Goal: Purchase product/service

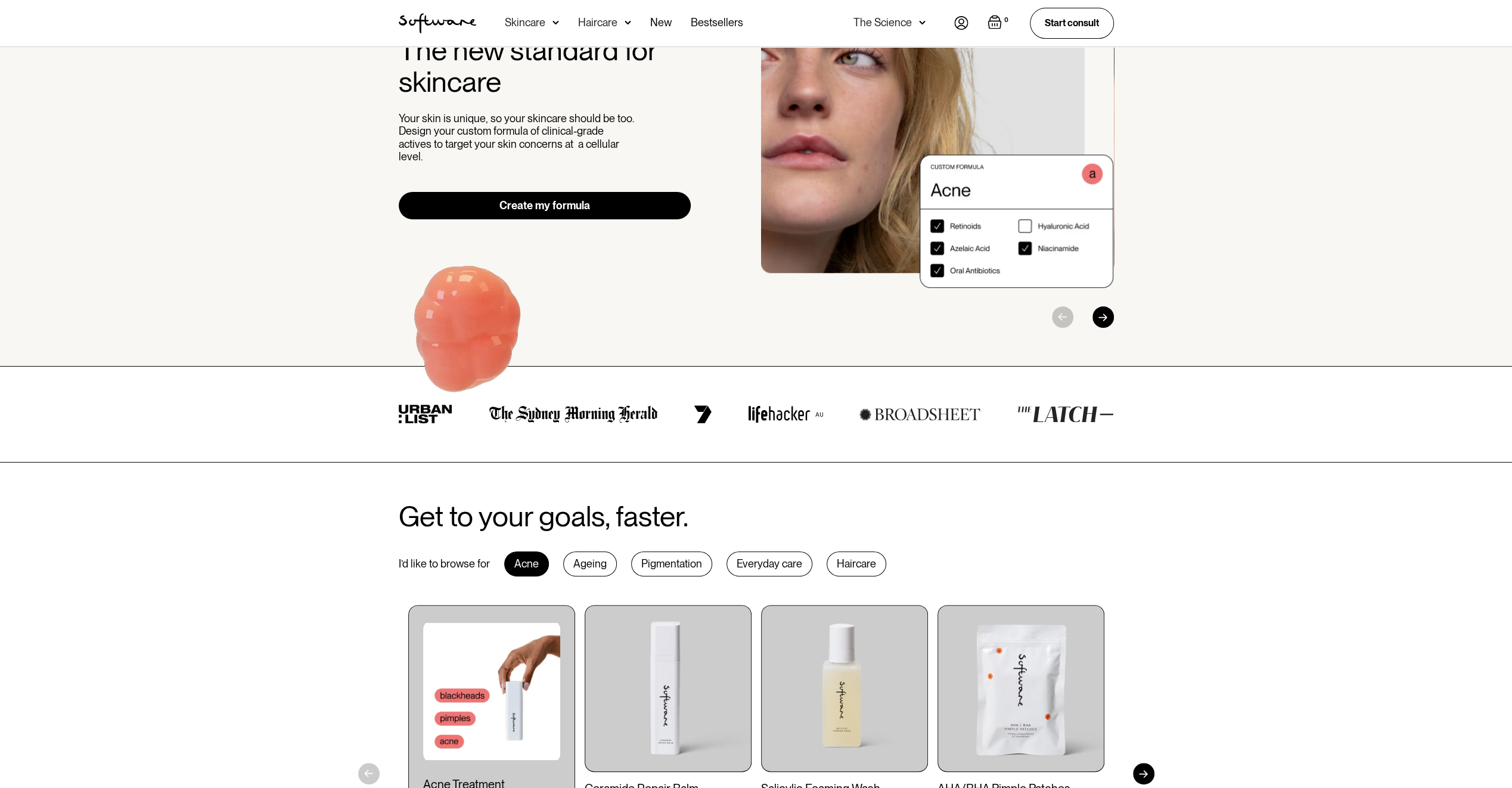
click at [543, 198] on link "Create my formula" at bounding box center [545, 206] width 293 height 28
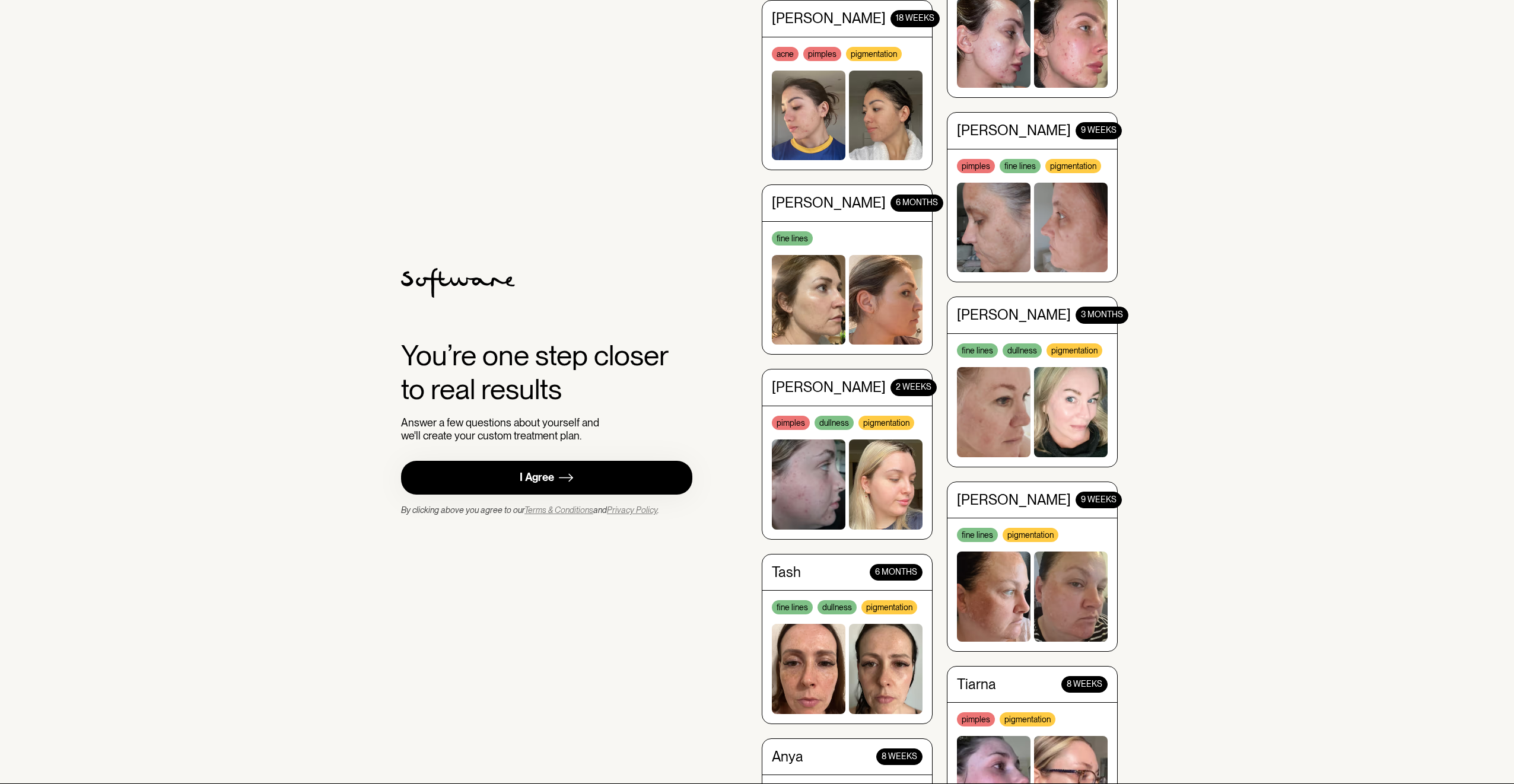
click at [540, 480] on div "I Agree" at bounding box center [537, 478] width 34 height 13
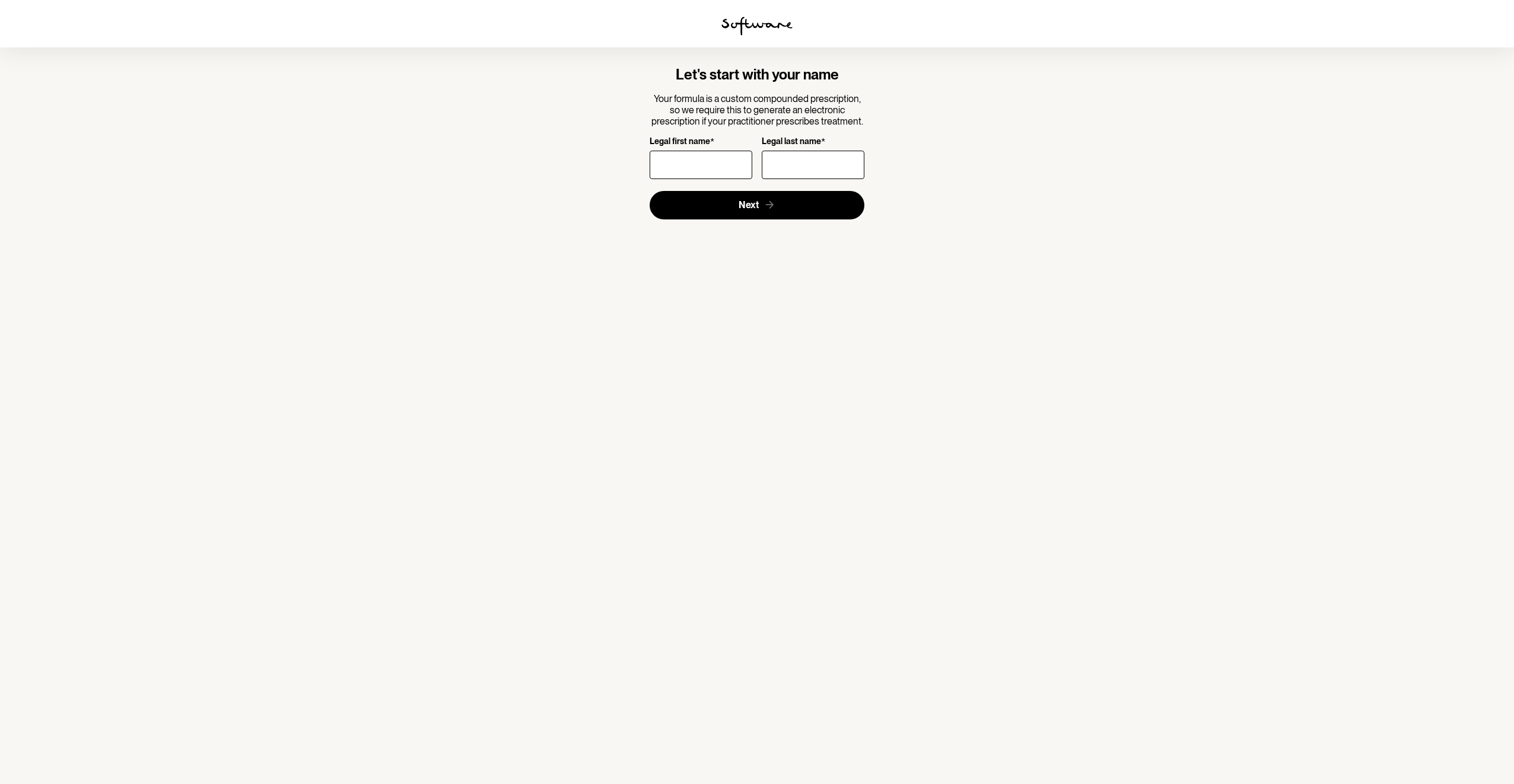
click at [706, 166] on input "Legal first name *" at bounding box center [701, 165] width 103 height 29
type input "[DEMOGRAPHIC_DATA]"
click at [806, 156] on input "Legal last name *" at bounding box center [813, 165] width 103 height 29
type input "Tiwari"
click at [755, 199] on span "Next" at bounding box center [749, 205] width 20 height 11
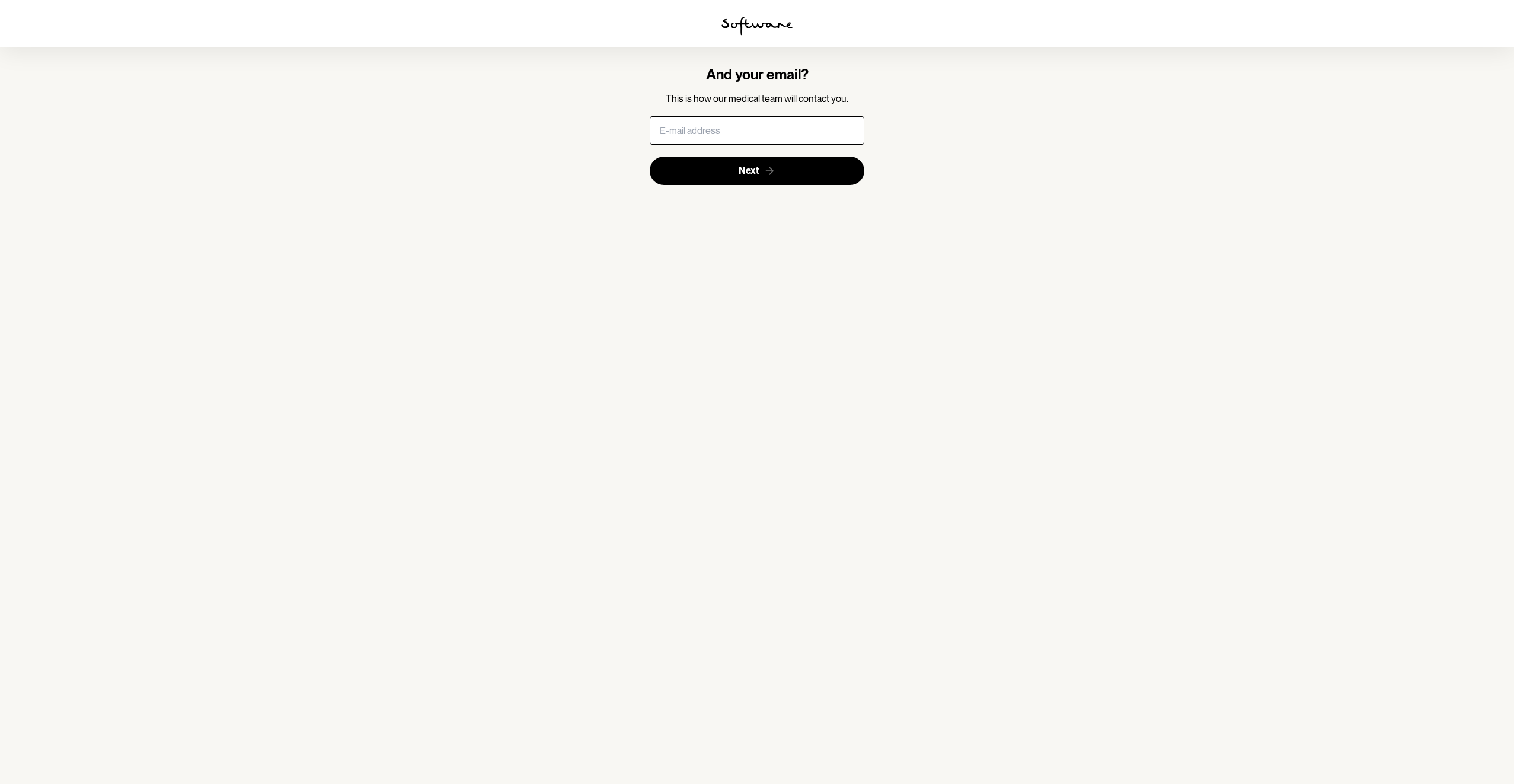
click at [732, 127] on input "text" at bounding box center [757, 130] width 215 height 29
type input "[PERSON_NAME][EMAIL_ADDRESS][PERSON_NAME][DOMAIN_NAME]"
click at [757, 169] on span "Next" at bounding box center [749, 170] width 20 height 11
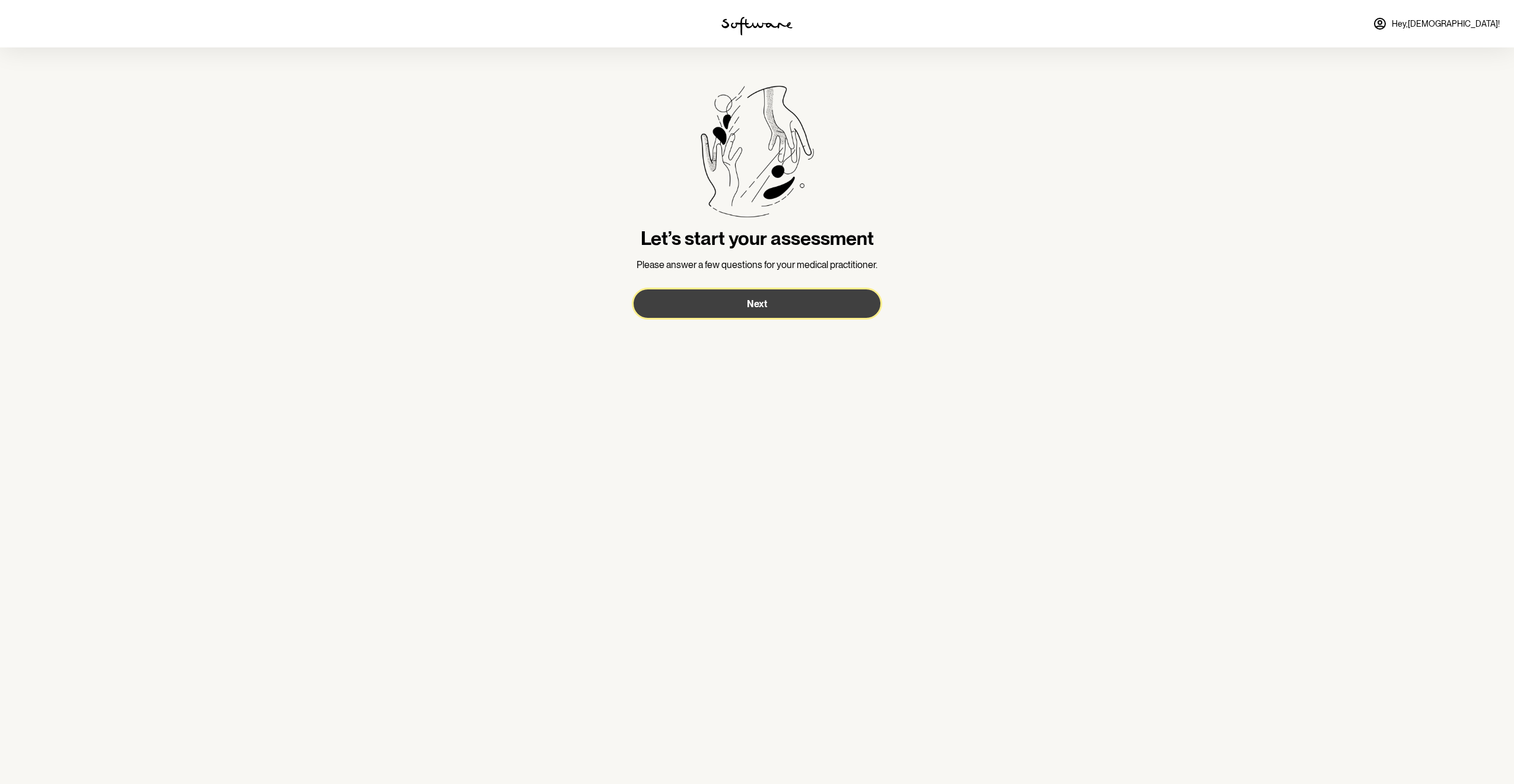
click at [755, 302] on span "Next" at bounding box center [757, 304] width 20 height 11
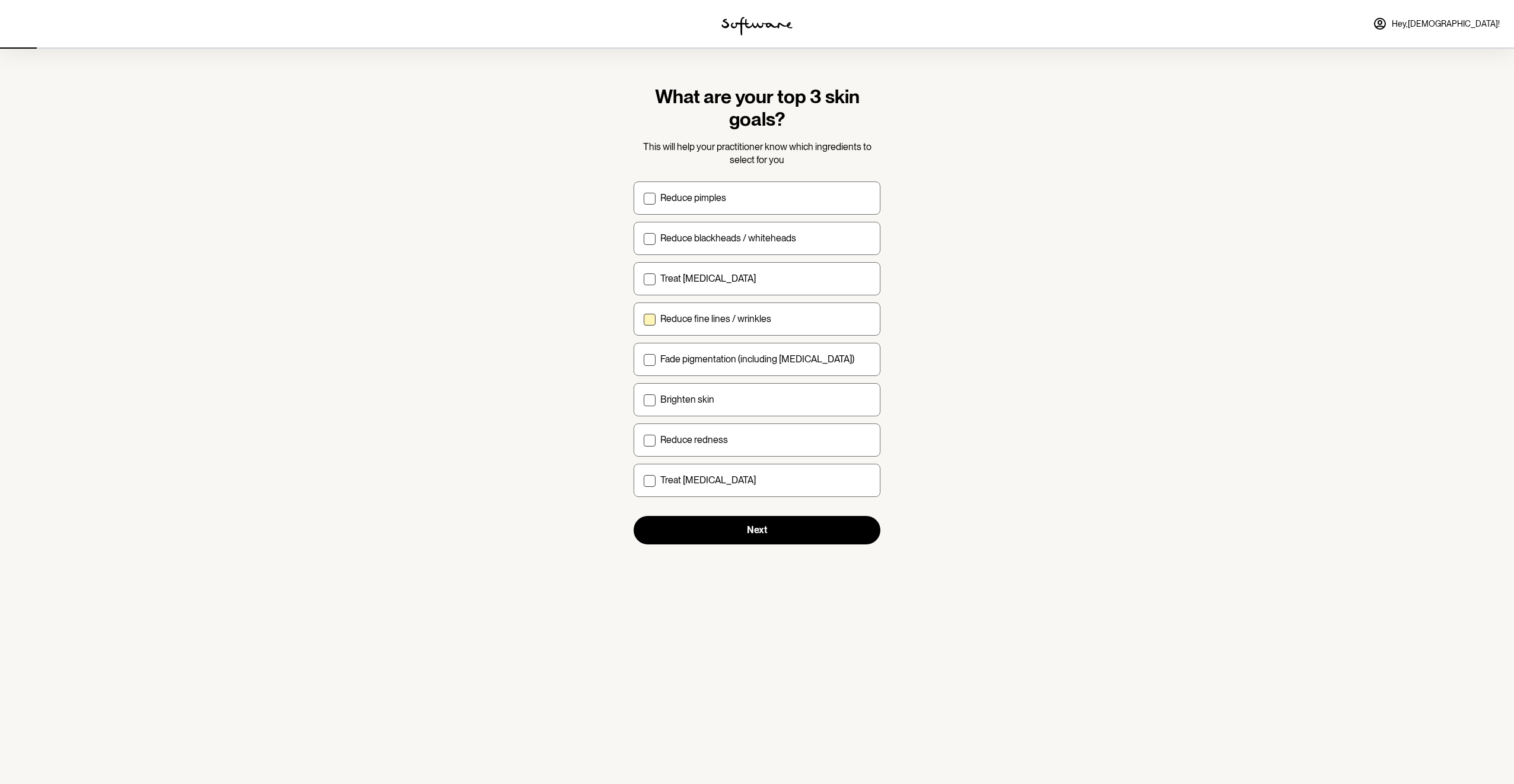
click at [752, 320] on p "Reduce fine lines / wrinkles" at bounding box center [716, 319] width 111 height 11
click at [644, 319] on input "Reduce fine lines / wrinkles" at bounding box center [643, 318] width 1 height 1
checkbox input "true"
click at [733, 357] on p "Fade pigmentation (including [MEDICAL_DATA])" at bounding box center [757, 359] width 194 height 11
click at [644, 359] on input "Fade pigmentation (including [MEDICAL_DATA])" at bounding box center [643, 359] width 1 height 1
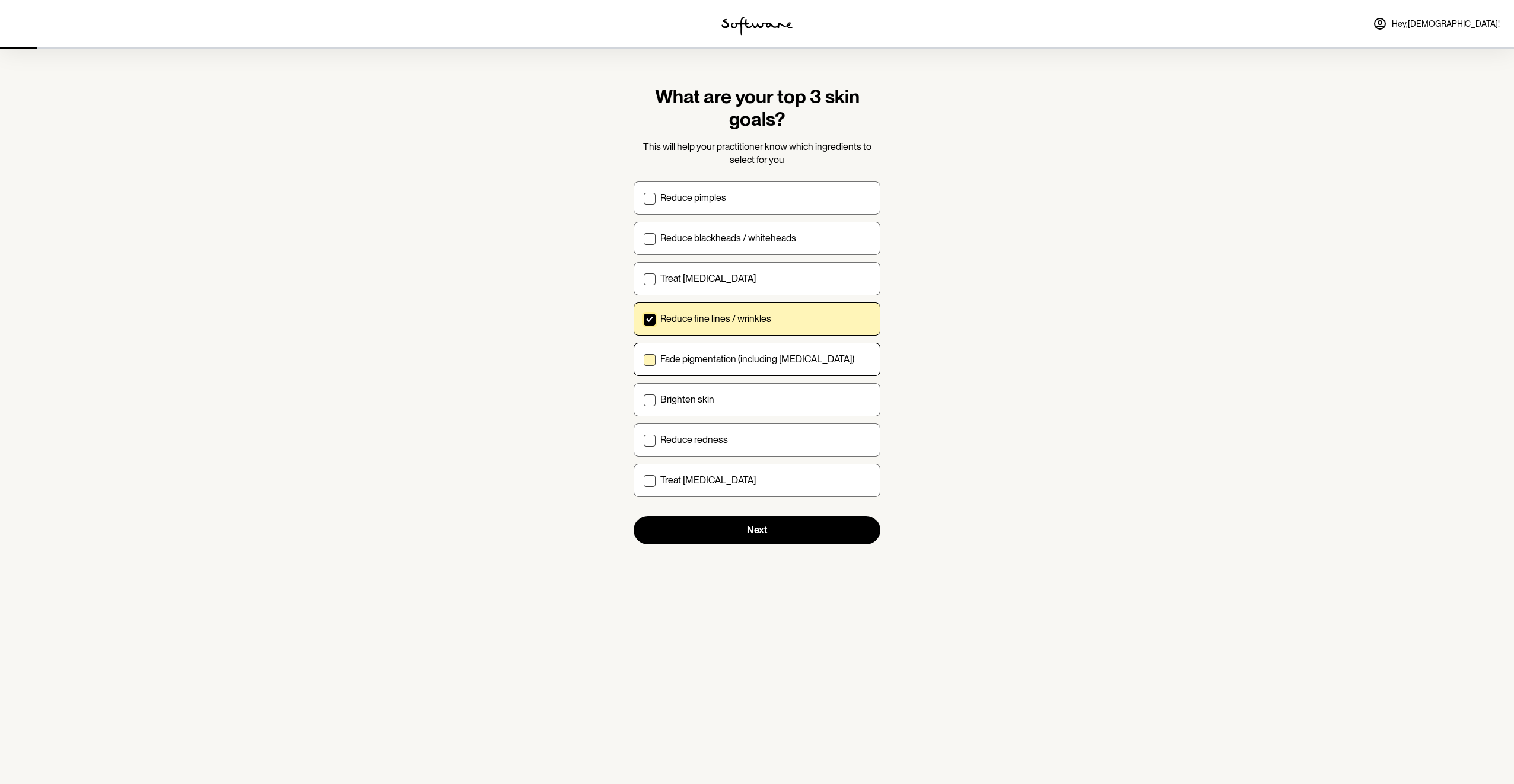
checkbox input "true"
click at [721, 401] on div "Brighten skin" at bounding box center [765, 400] width 210 height 11
click at [644, 400] on input "Brighten skin" at bounding box center [643, 399] width 1 height 1
checkbox input "true"
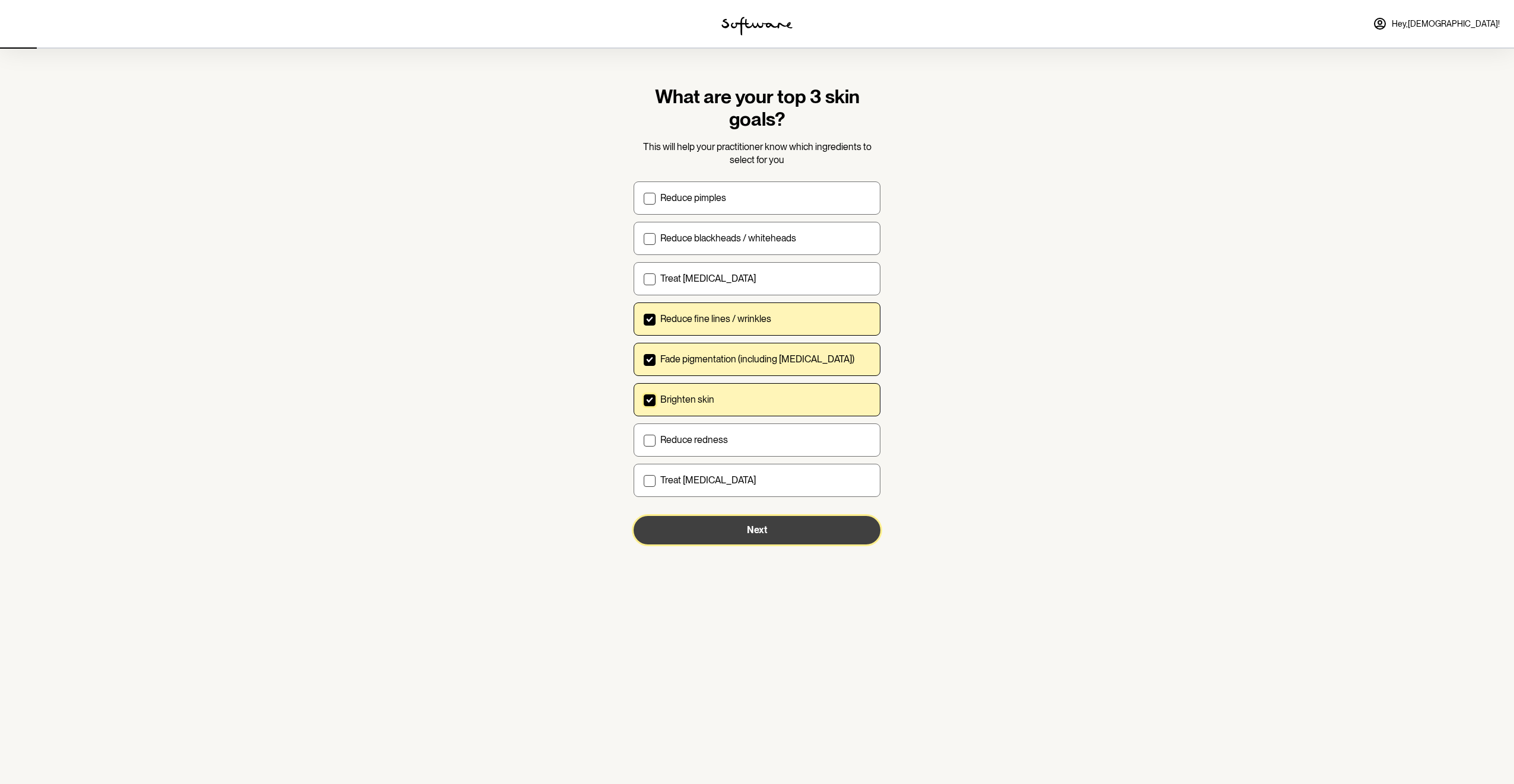
click at [760, 530] on span "Next" at bounding box center [757, 530] width 20 height 11
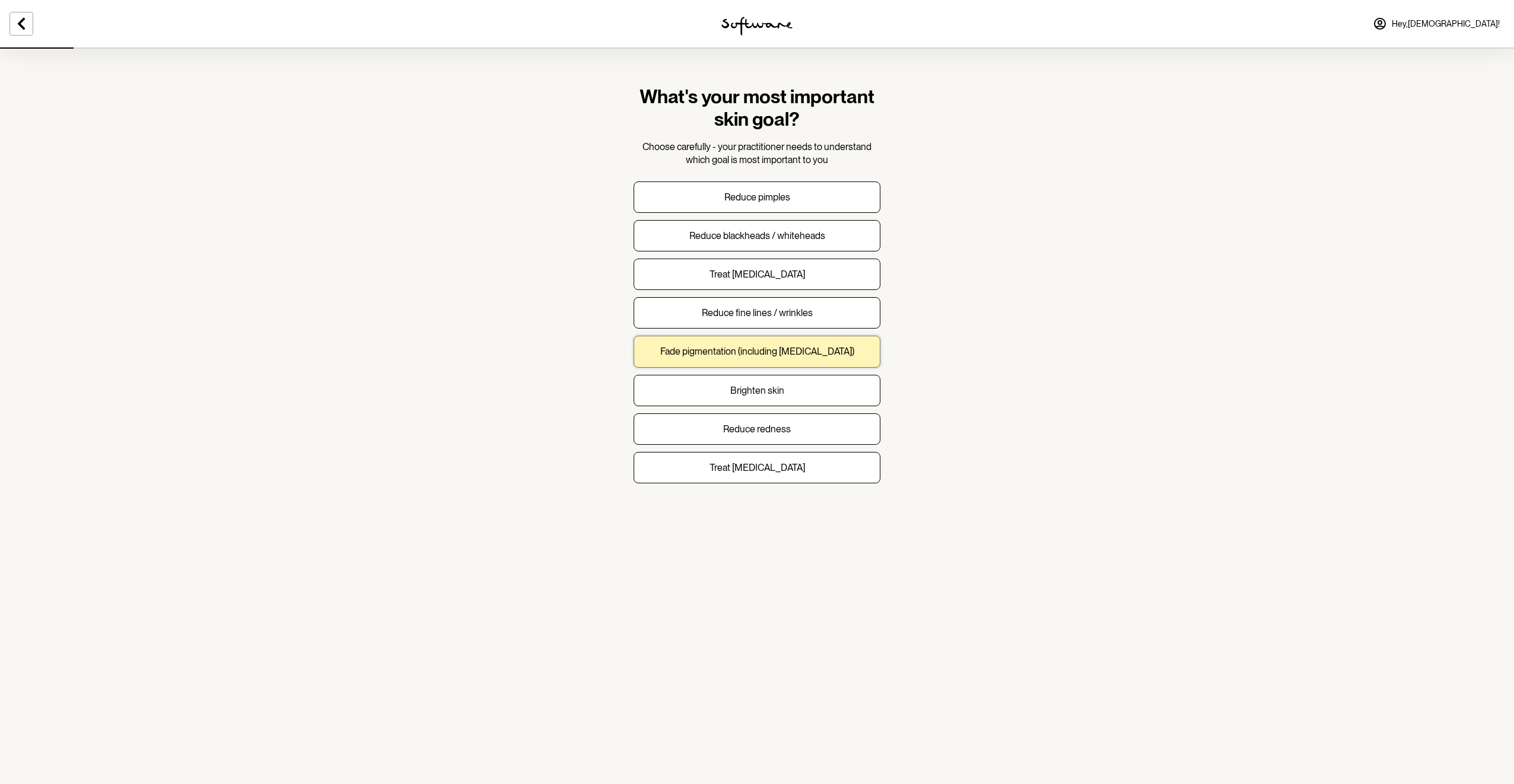
click at [751, 355] on p "Fade pigmentation (including [MEDICAL_DATA])" at bounding box center [757, 351] width 194 height 11
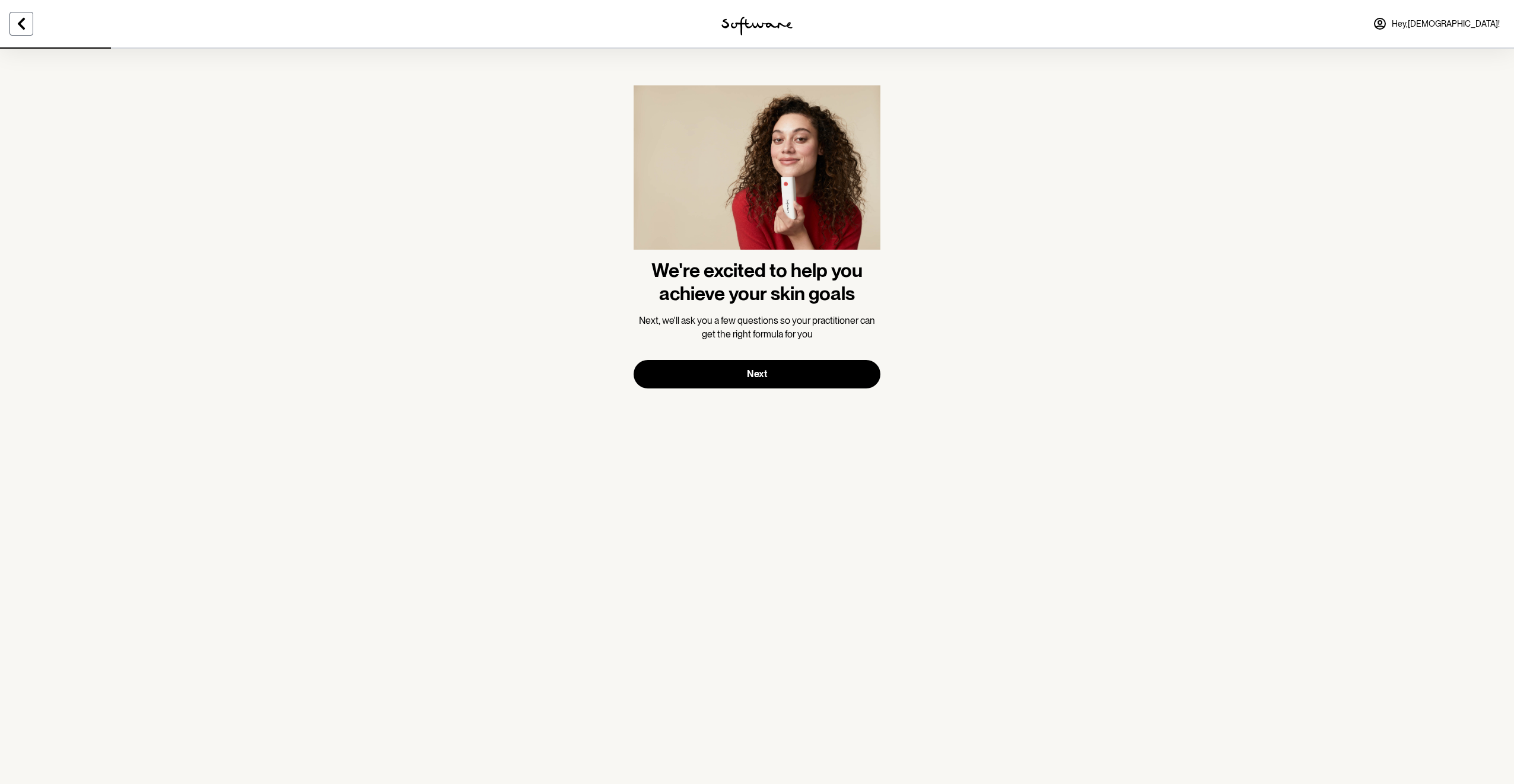
click at [21, 23] on icon at bounding box center [21, 23] width 14 height 14
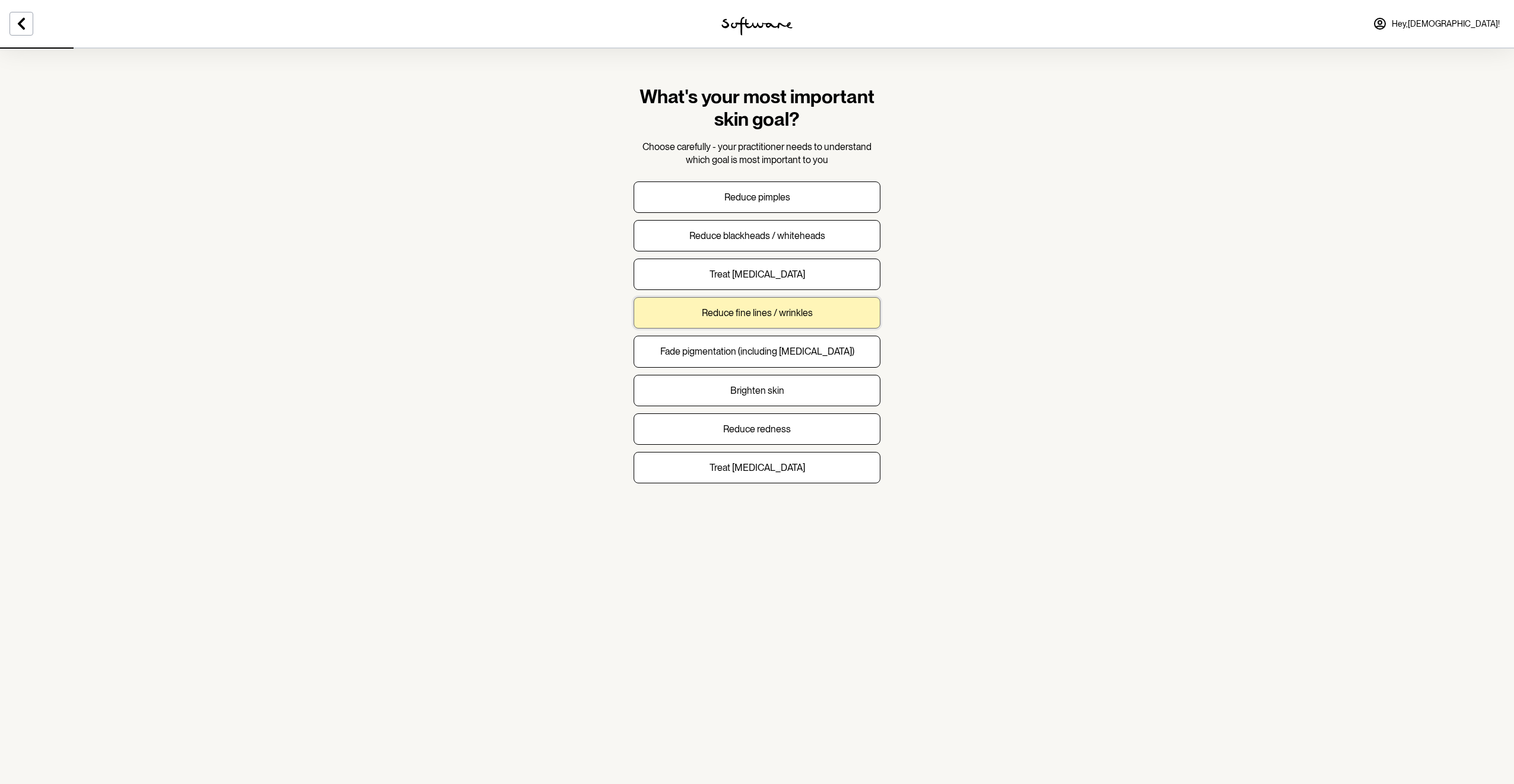
click at [761, 309] on p "Reduce fine lines / wrinkles" at bounding box center [757, 313] width 111 height 11
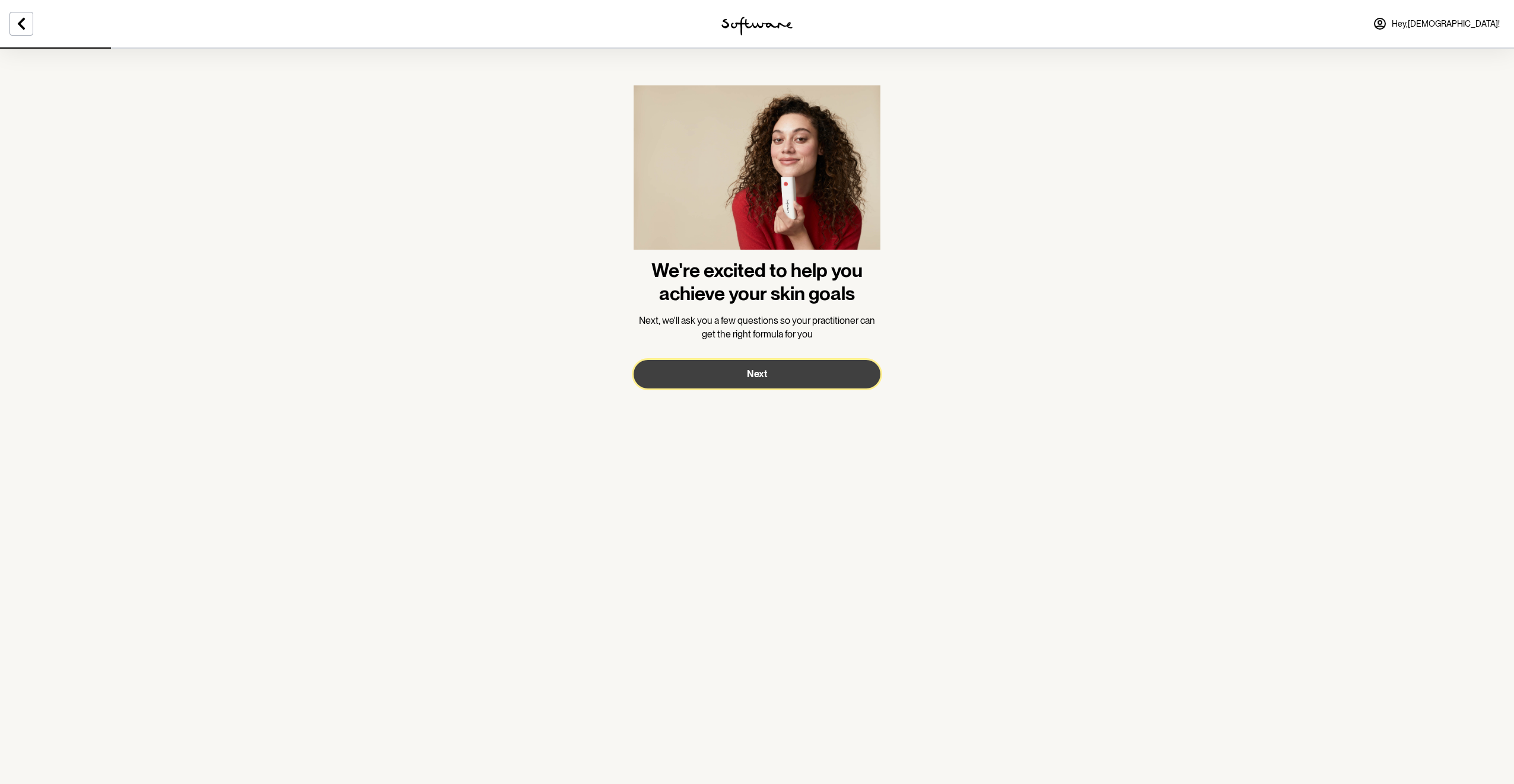
click at [756, 374] on span "Next" at bounding box center [757, 374] width 20 height 11
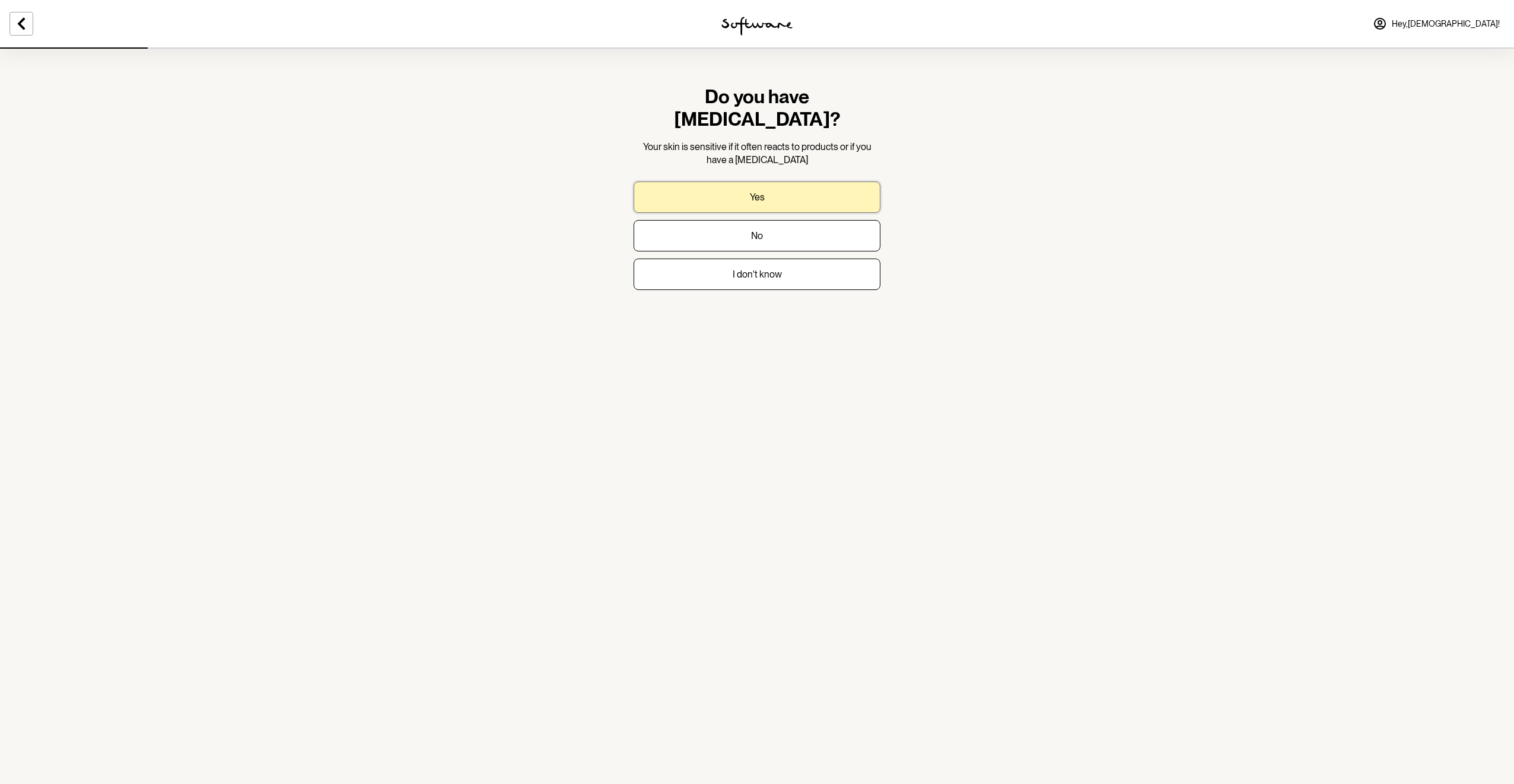
click at [770, 181] on button "Yes" at bounding box center [757, 197] width 247 height 31
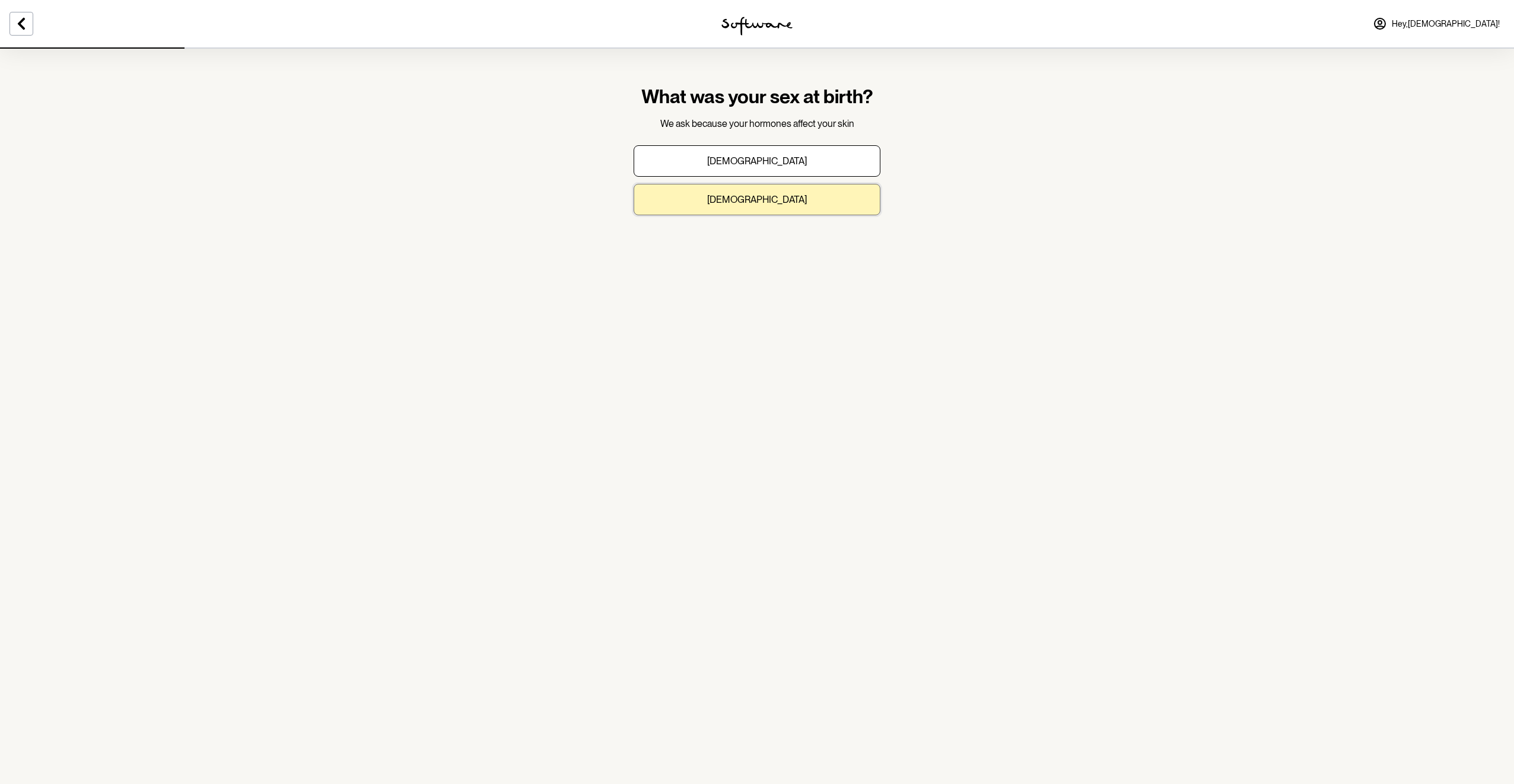
click at [763, 206] on button "[DEMOGRAPHIC_DATA]" at bounding box center [757, 199] width 247 height 31
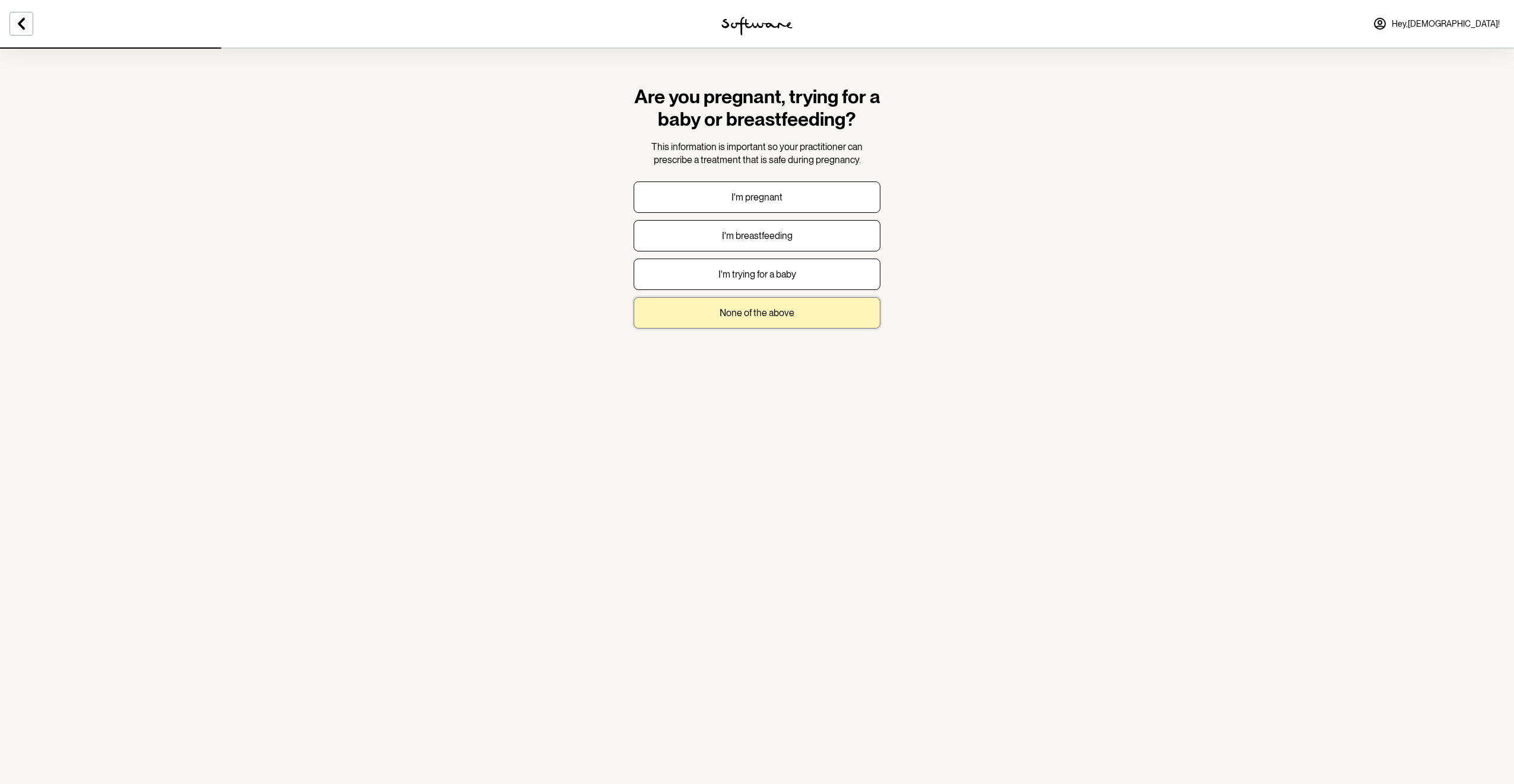
click at [755, 313] on p "None of the above" at bounding box center [757, 313] width 75 height 11
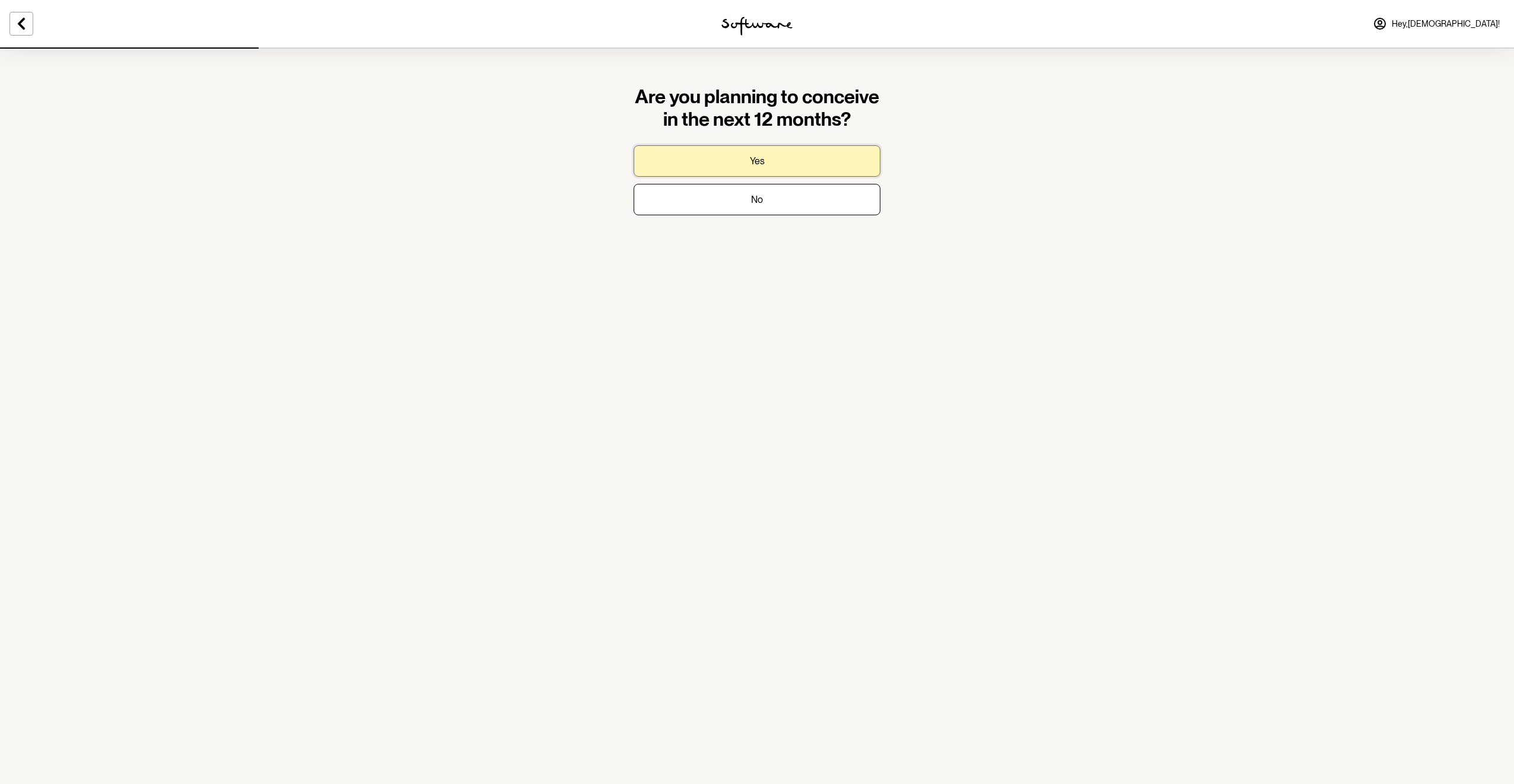
click at [754, 158] on p "Yes" at bounding box center [757, 161] width 15 height 11
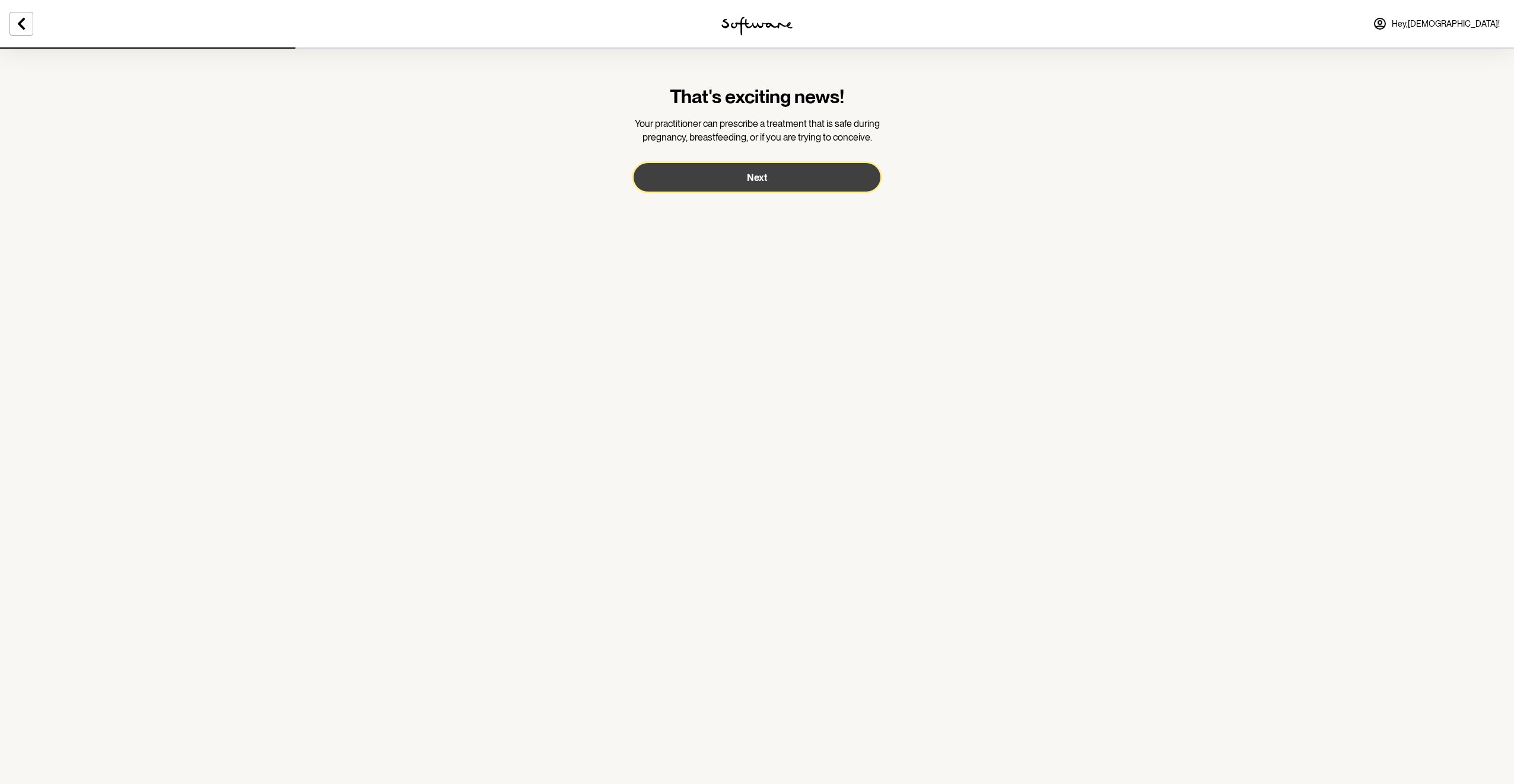
click at [754, 178] on span "Next" at bounding box center [757, 178] width 20 height 11
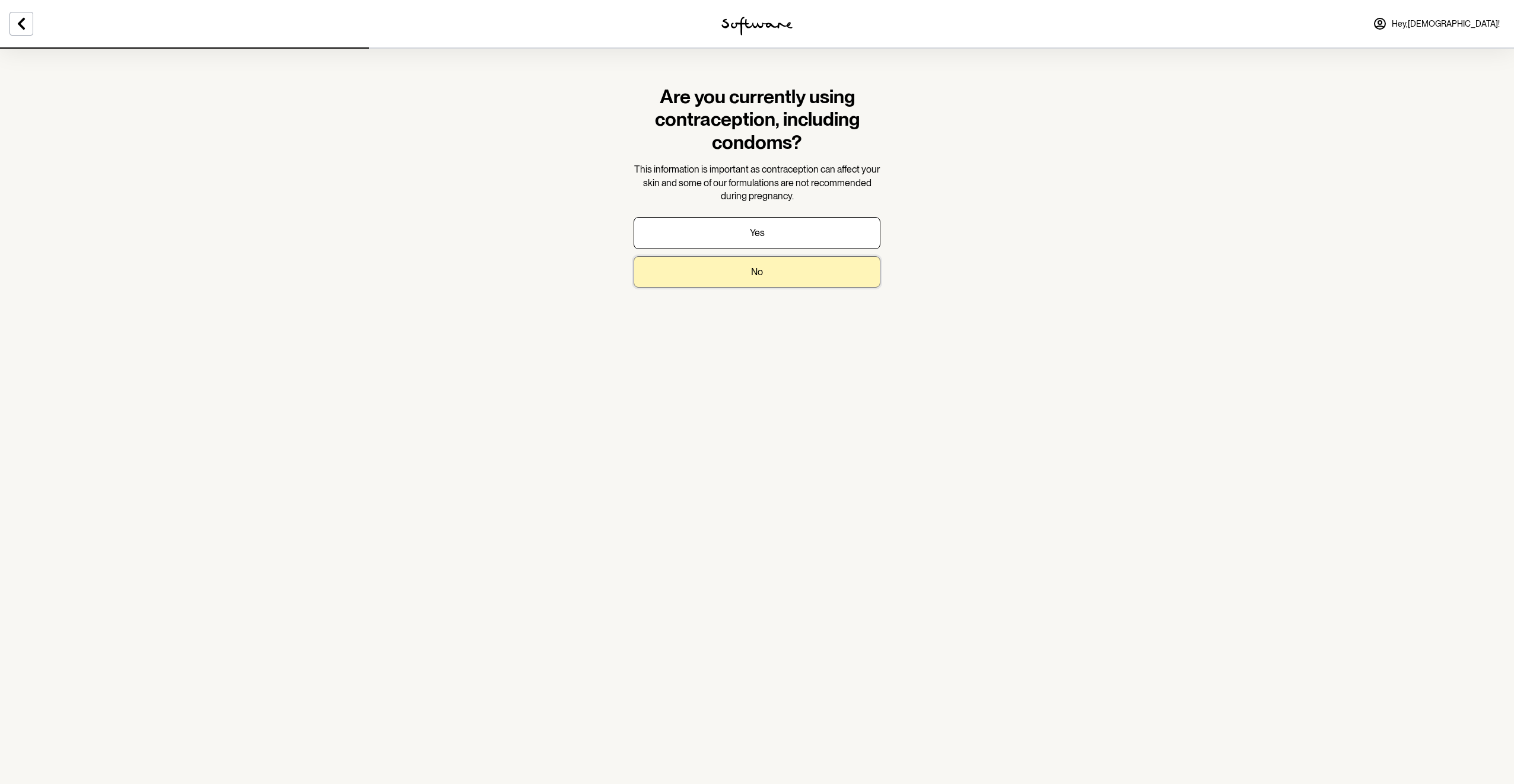
click at [766, 274] on button "No" at bounding box center [757, 271] width 247 height 31
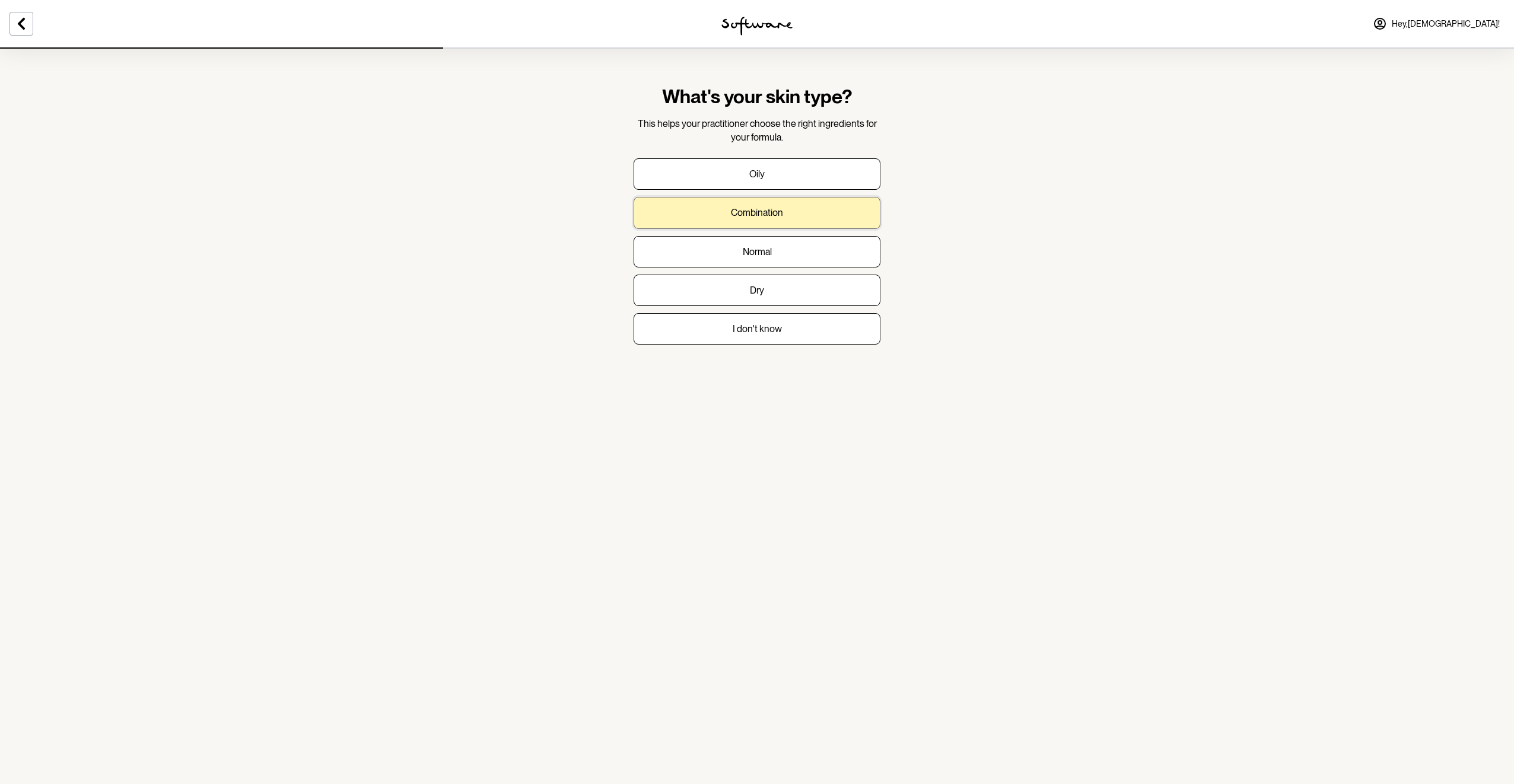
click at [771, 208] on p "Combination" at bounding box center [757, 213] width 52 height 11
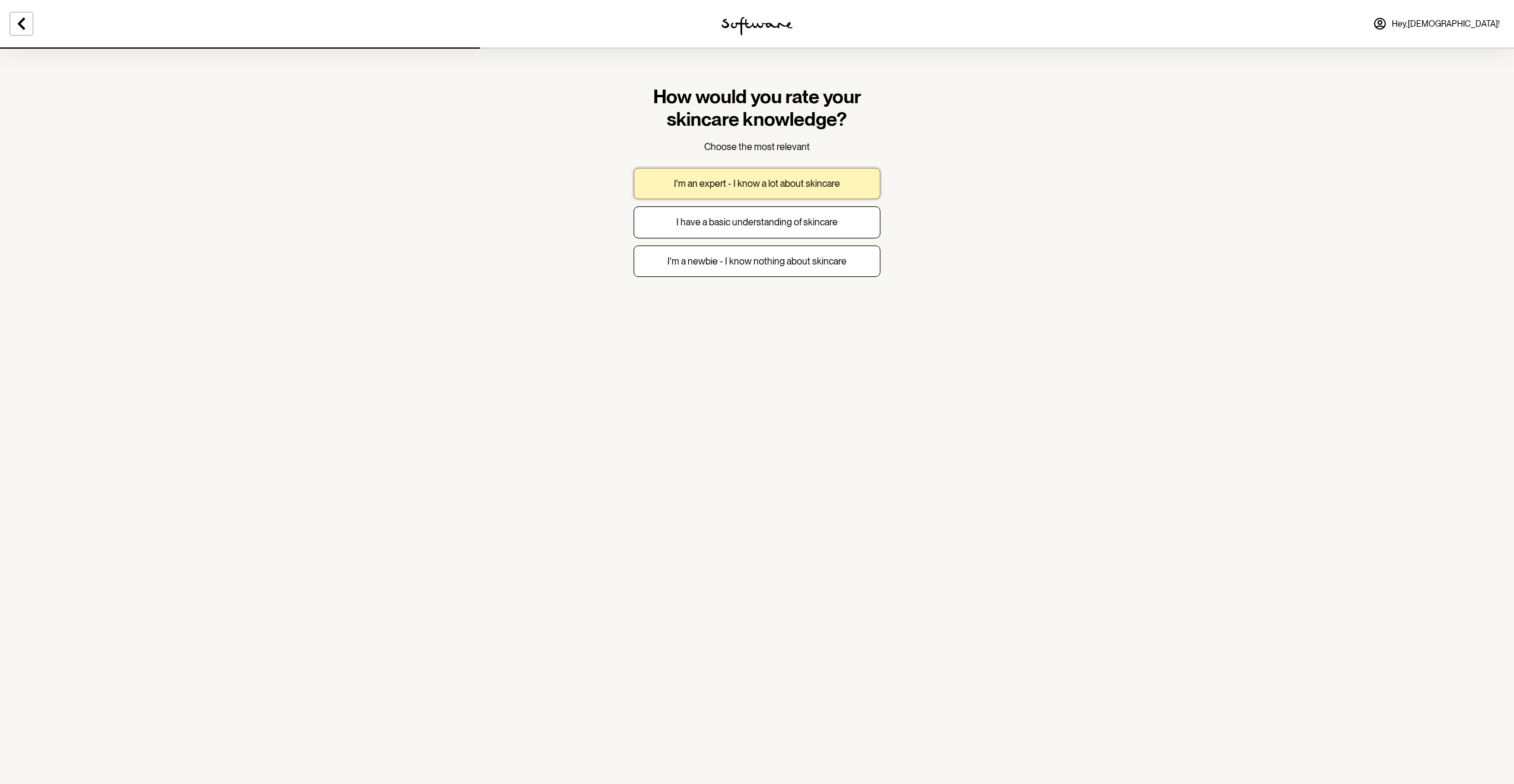
click at [775, 186] on p "I'm an expert - I know a lot about skincare" at bounding box center [757, 183] width 166 height 11
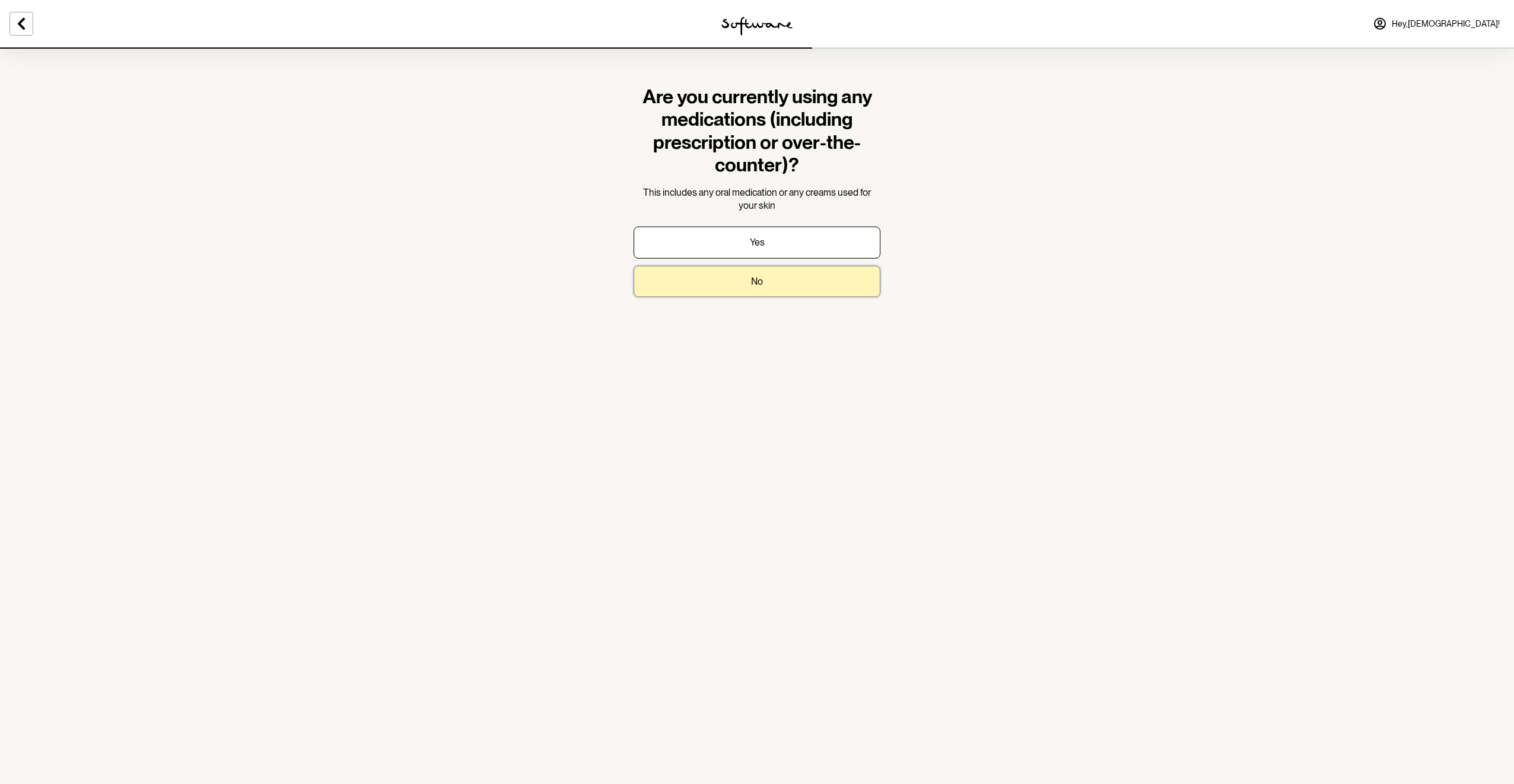
click at [771, 284] on button "No" at bounding box center [757, 281] width 247 height 31
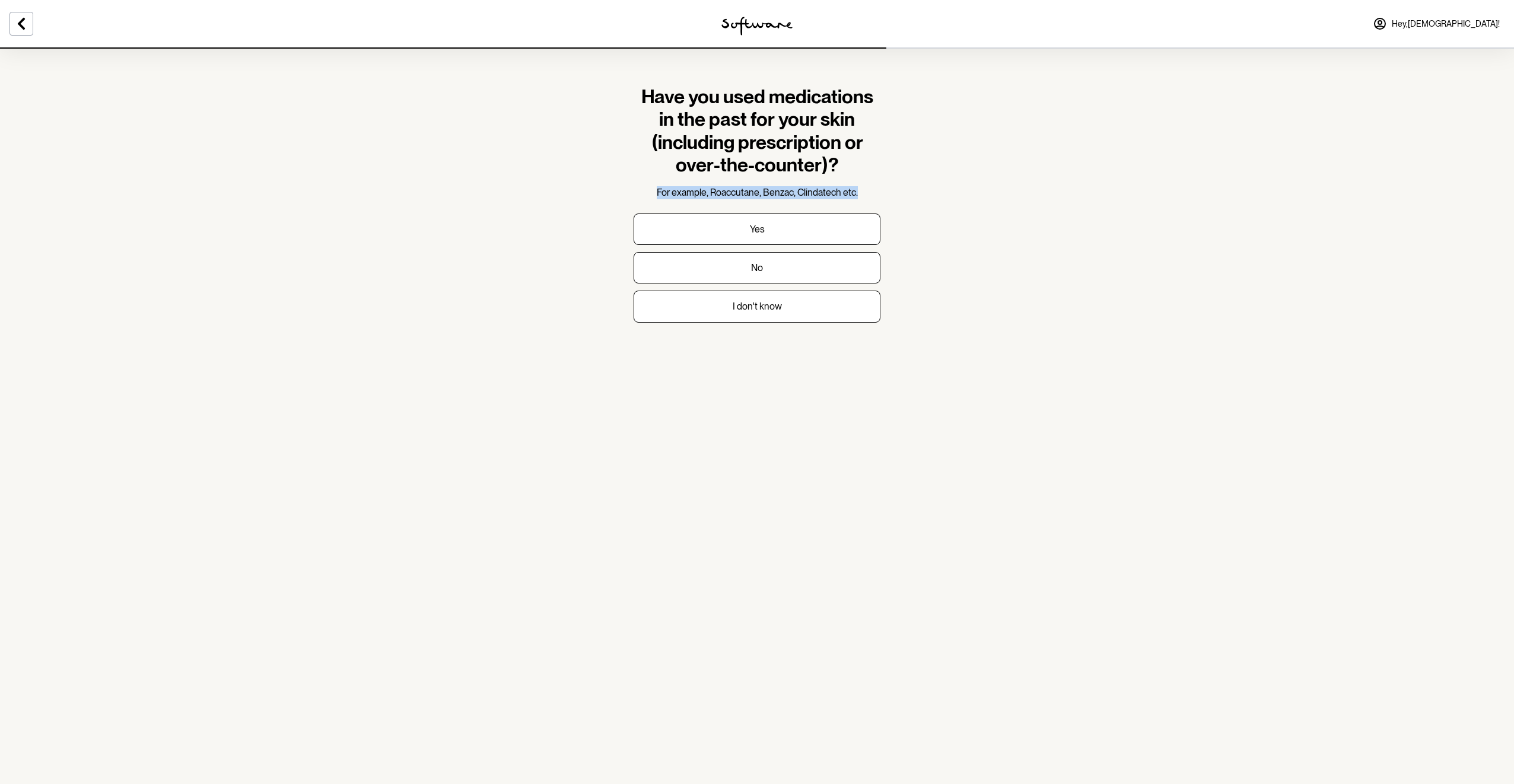
drag, startPoint x: 865, startPoint y: 191, endPoint x: 653, endPoint y: 186, distance: 212.1
click at [653, 186] on div "Have you used medications in the past for your skin (including prescription or …" at bounding box center [757, 142] width 247 height 114
drag, startPoint x: 653, startPoint y: 186, endPoint x: 608, endPoint y: 131, distance: 71.1
click at [608, 131] on section "Have you used medications in the past for your skin (including prescription or …" at bounding box center [757, 392] width 1514 height 784
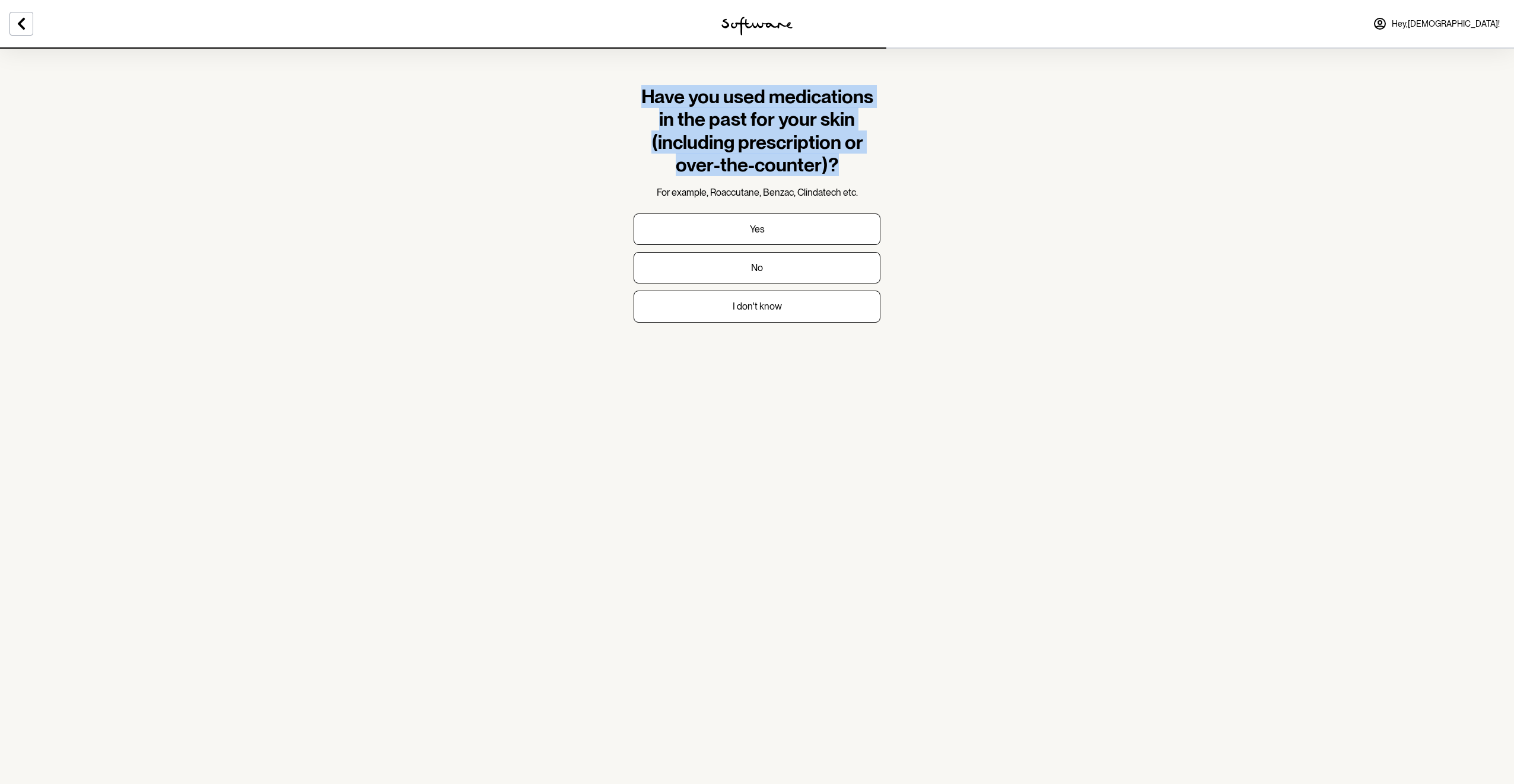
drag, startPoint x: 848, startPoint y: 164, endPoint x: 641, endPoint y: 95, distance: 218.2
click at [641, 95] on h1 "Have you used medications in the past for your skin (including prescription or …" at bounding box center [757, 131] width 247 height 91
click at [918, 113] on section "Have you used medications in the past for your skin (including prescription or …" at bounding box center [757, 392] width 1514 height 784
drag, startPoint x: 840, startPoint y: 166, endPoint x: 636, endPoint y: 97, distance: 215.4
click at [636, 97] on h1 "Have you used medications in the past for your skin (including prescription or …" at bounding box center [757, 131] width 247 height 91
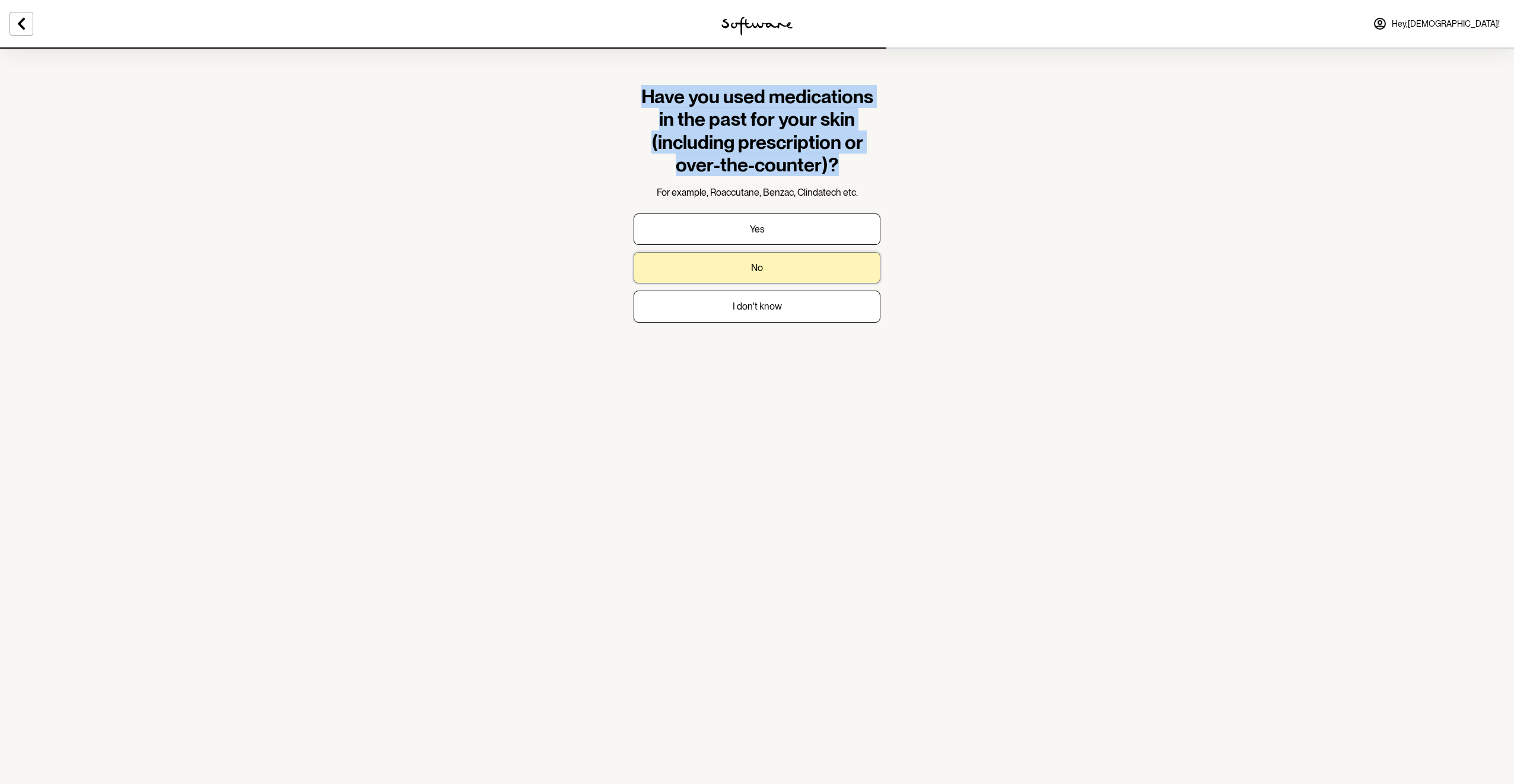
click at [760, 265] on p "No" at bounding box center [757, 268] width 12 height 11
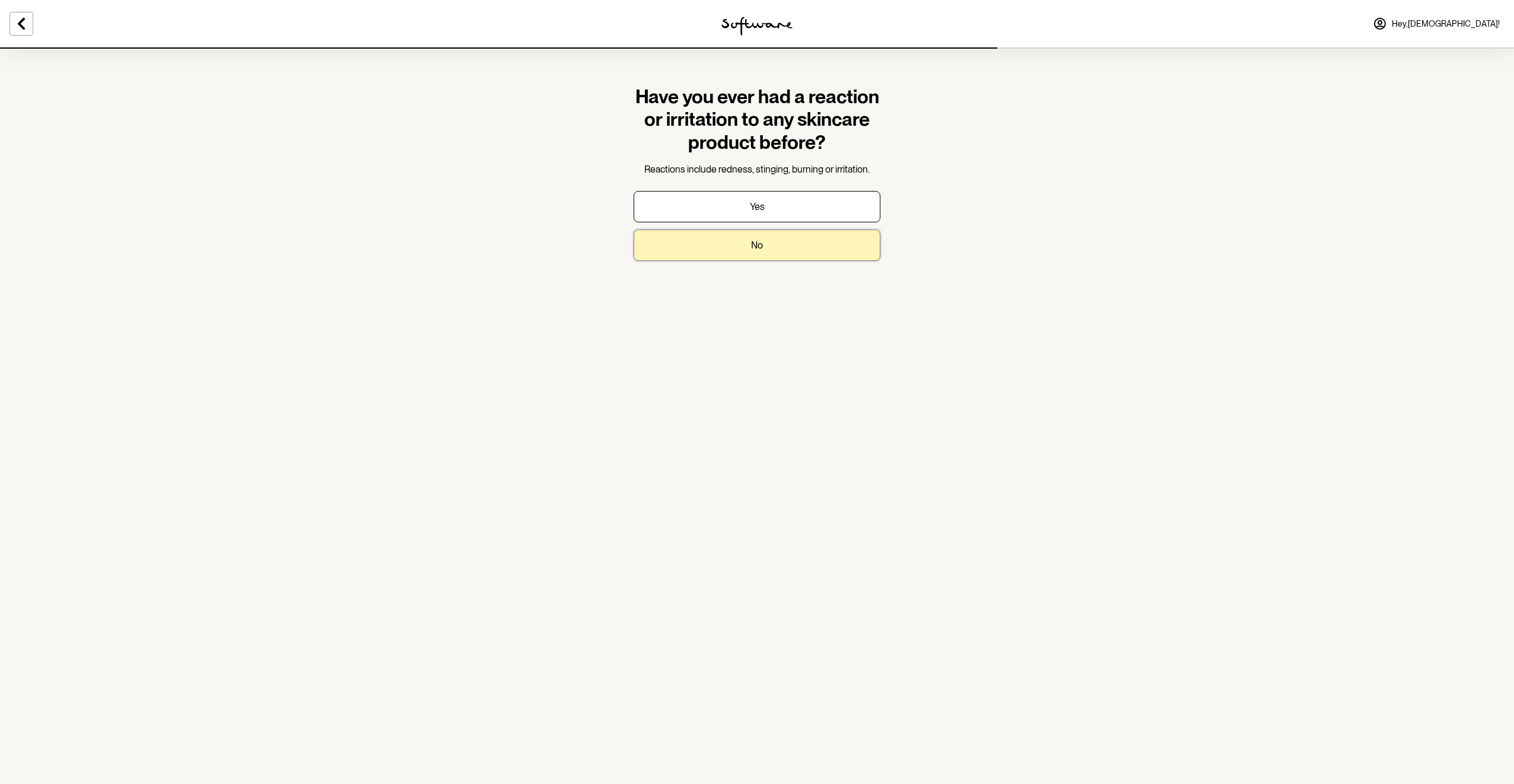
click at [760, 246] on p "No" at bounding box center [757, 245] width 12 height 11
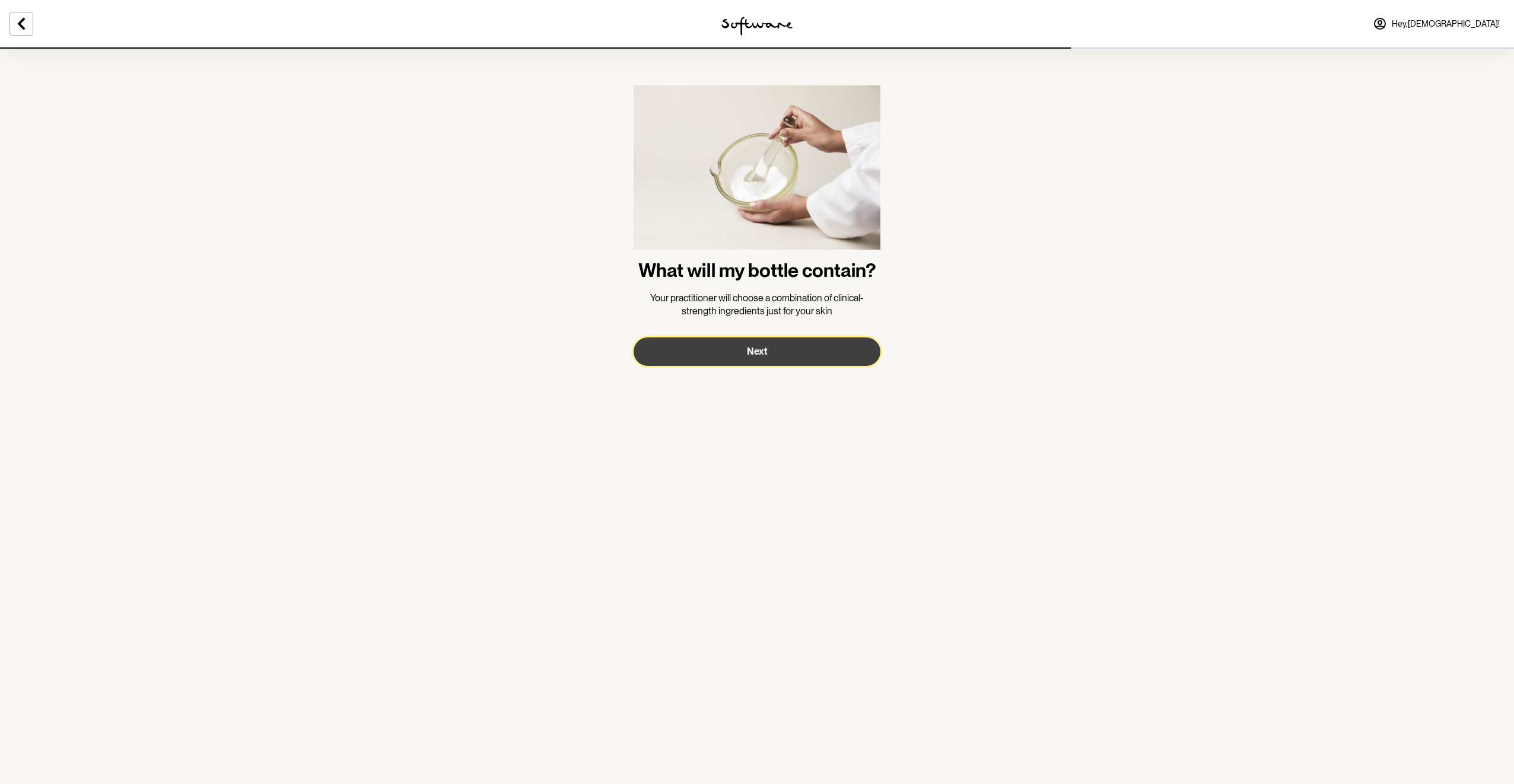
click at [761, 353] on span "Next" at bounding box center [757, 351] width 20 height 11
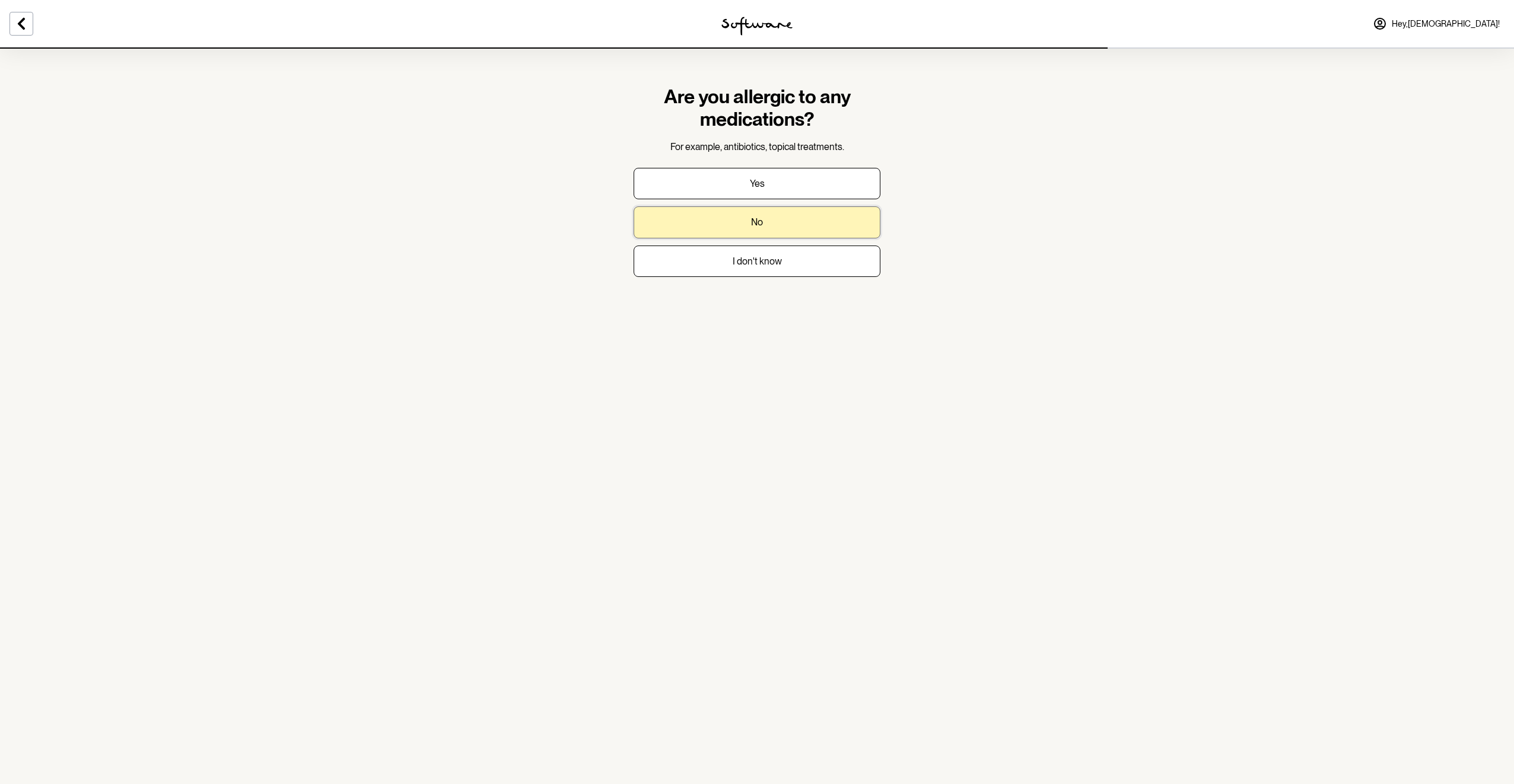
click at [774, 222] on button "No" at bounding box center [757, 222] width 247 height 31
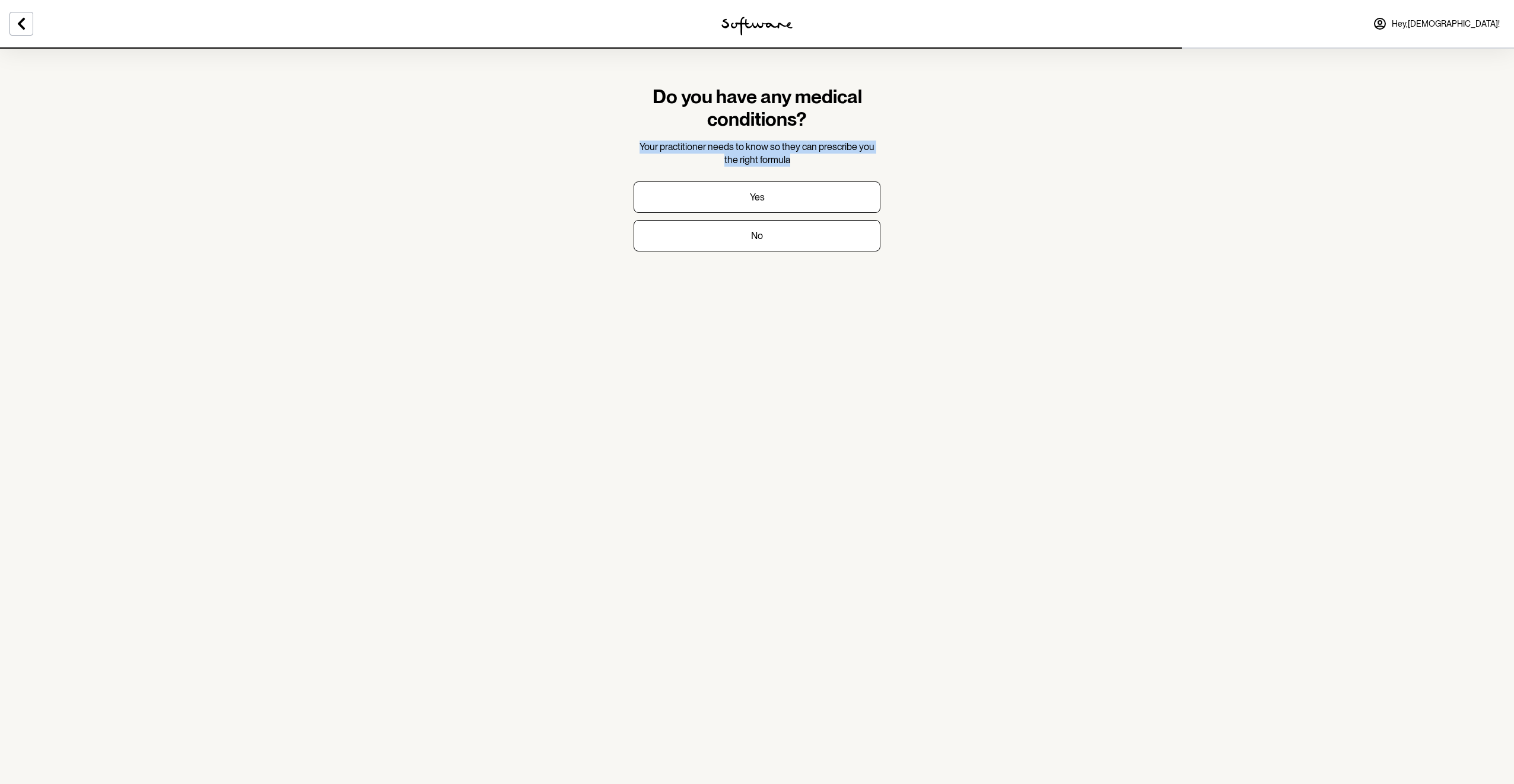
drag, startPoint x: 800, startPoint y: 161, endPoint x: 639, endPoint y: 144, distance: 161.9
click at [639, 144] on p "Your practitioner needs to know so they can prescribe you the right formula" at bounding box center [757, 154] width 247 height 27
drag, startPoint x: 639, startPoint y: 144, endPoint x: 578, endPoint y: 158, distance: 62.6
click at [578, 158] on section "Do you have any medical conditions? Your practitioner needs to know so they can…" at bounding box center [757, 392] width 1514 height 784
click at [1023, 150] on section "Do you have any medical conditions? Your practitioner needs to know so they can…" at bounding box center [757, 392] width 1514 height 784
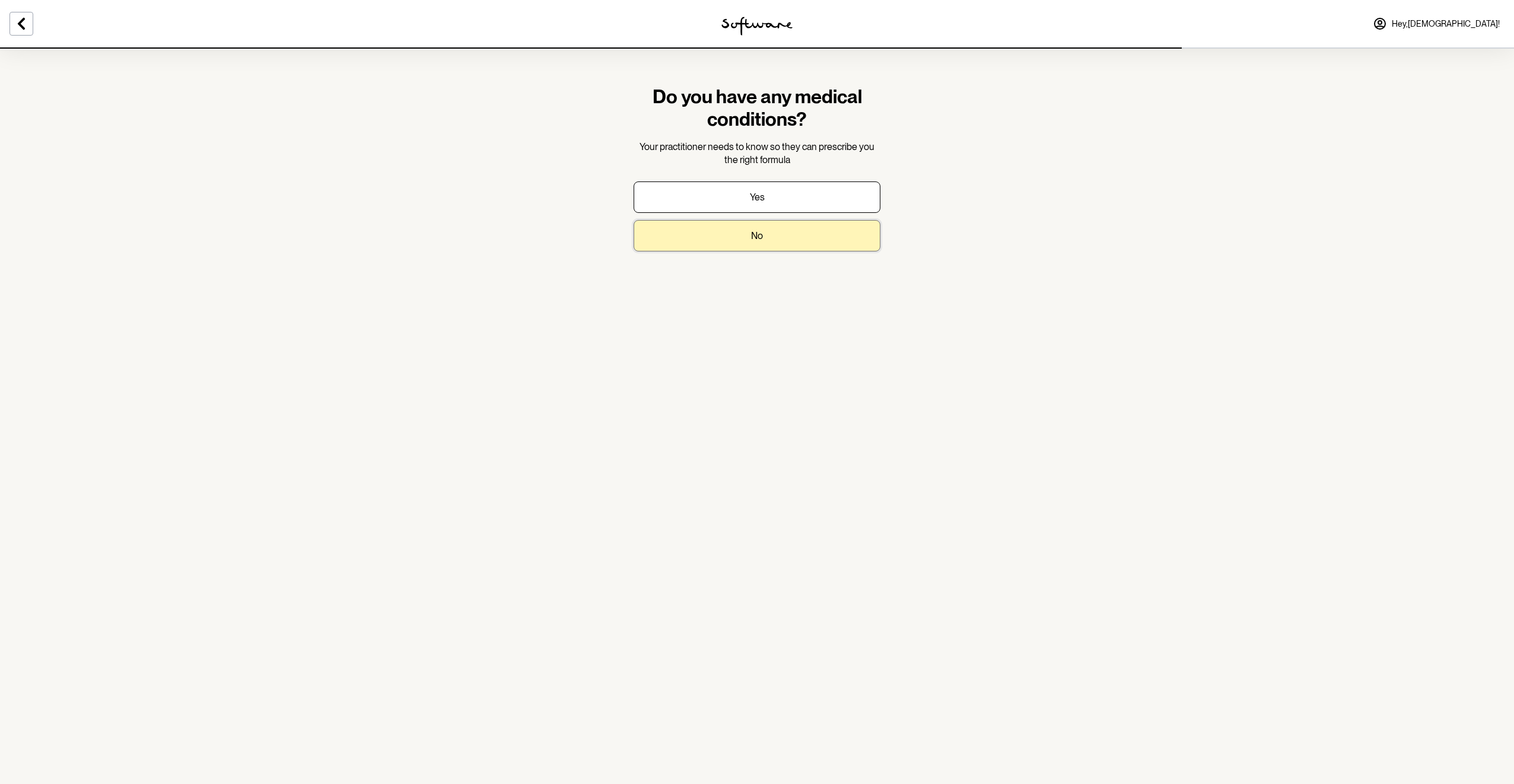
click at [748, 233] on button "No" at bounding box center [757, 235] width 247 height 31
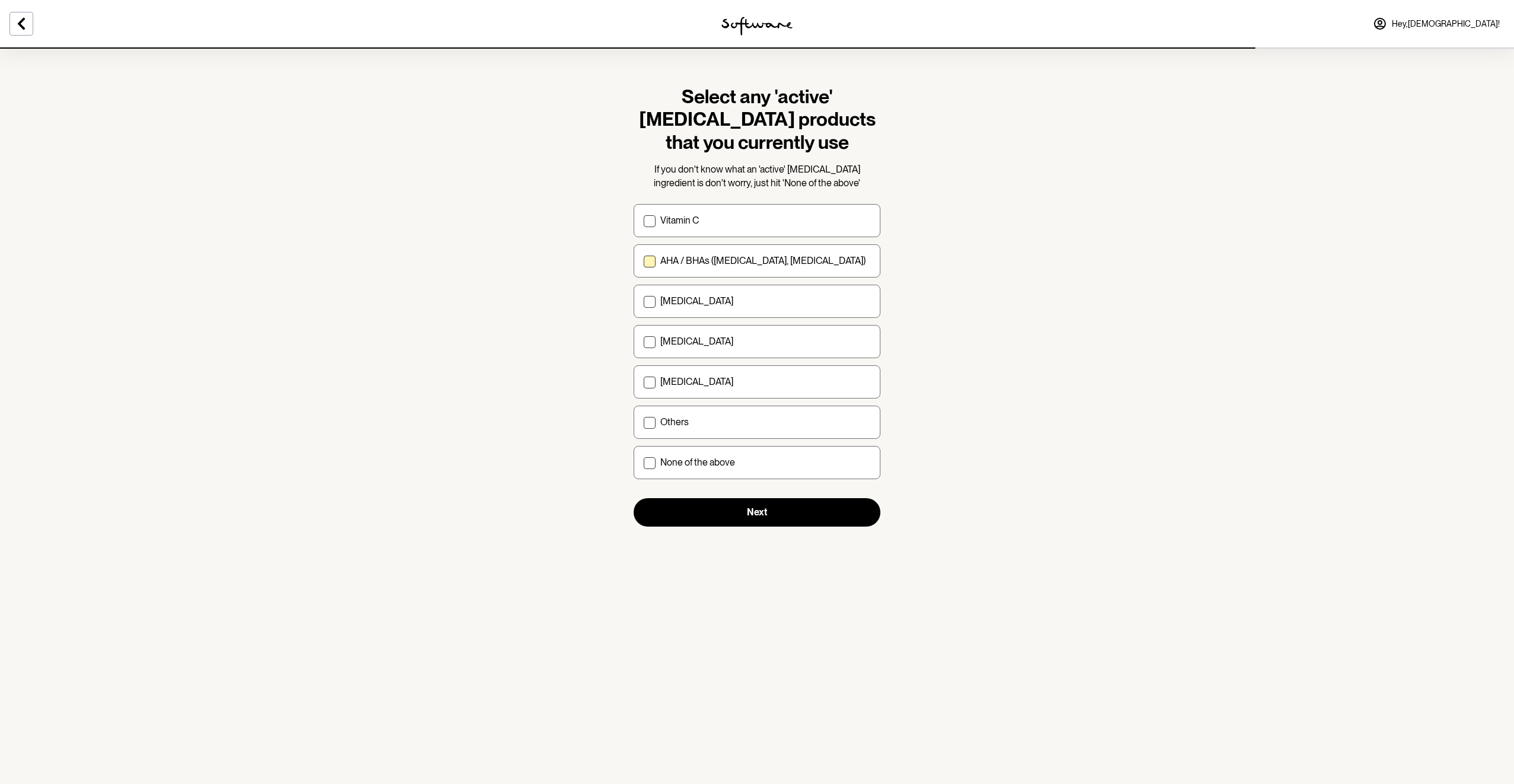
click at [704, 258] on p "AHA / BHAs ([MEDICAL_DATA], [MEDICAL_DATA])" at bounding box center [763, 260] width 205 height 11
click at [644, 261] on input "AHA / BHAs ([MEDICAL_DATA], [MEDICAL_DATA])" at bounding box center [643, 261] width 1 height 1
checkbox input "true"
click at [715, 227] on label "Vitamin C" at bounding box center [757, 221] width 247 height 33
click at [644, 221] on input "Vitamin C" at bounding box center [643, 221] width 1 height 1
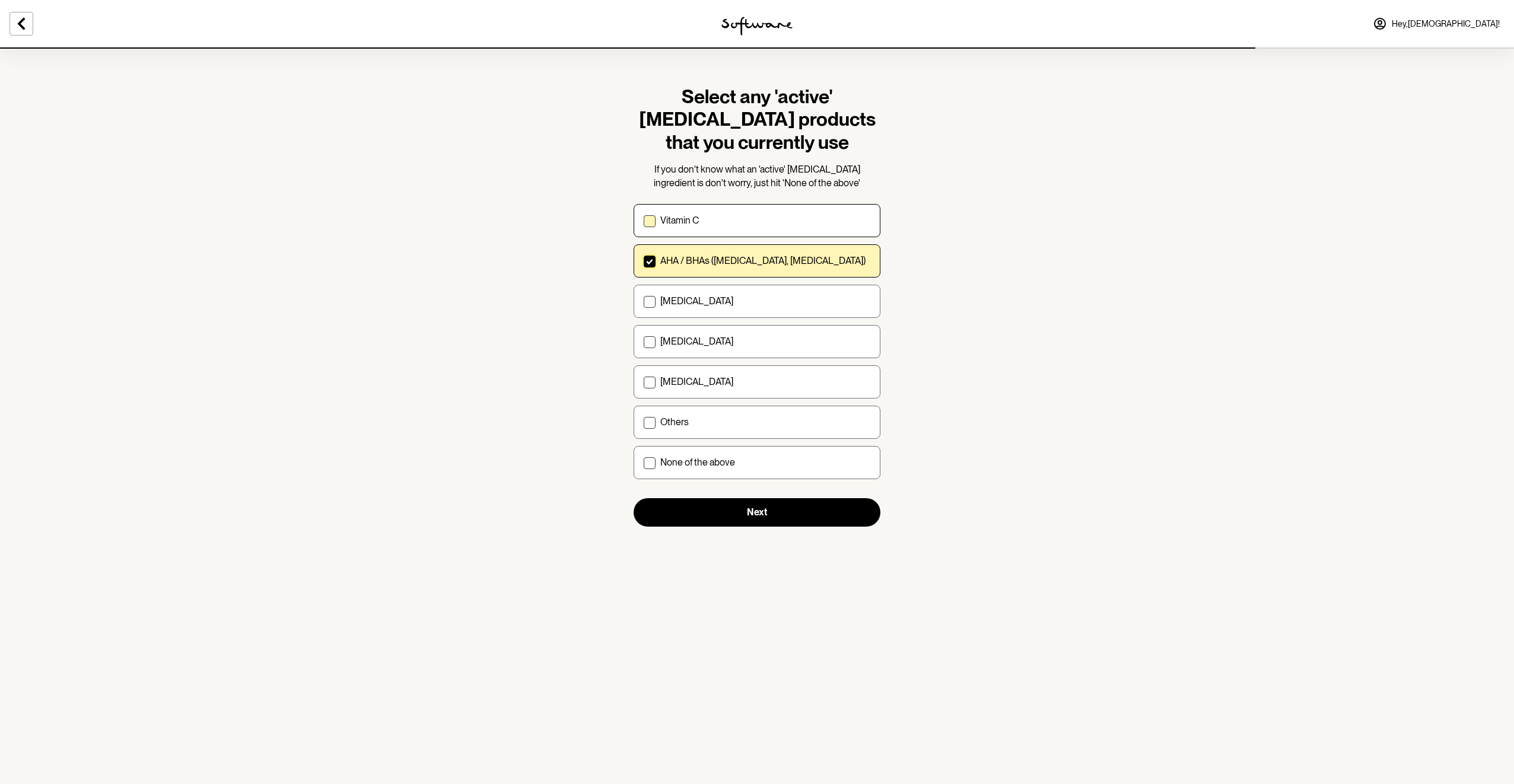
checkbox input "true"
click at [710, 340] on p "[MEDICAL_DATA]" at bounding box center [696, 341] width 73 height 11
click at [644, 342] on input "[MEDICAL_DATA]" at bounding box center [643, 342] width 1 height 1
checkbox input "true"
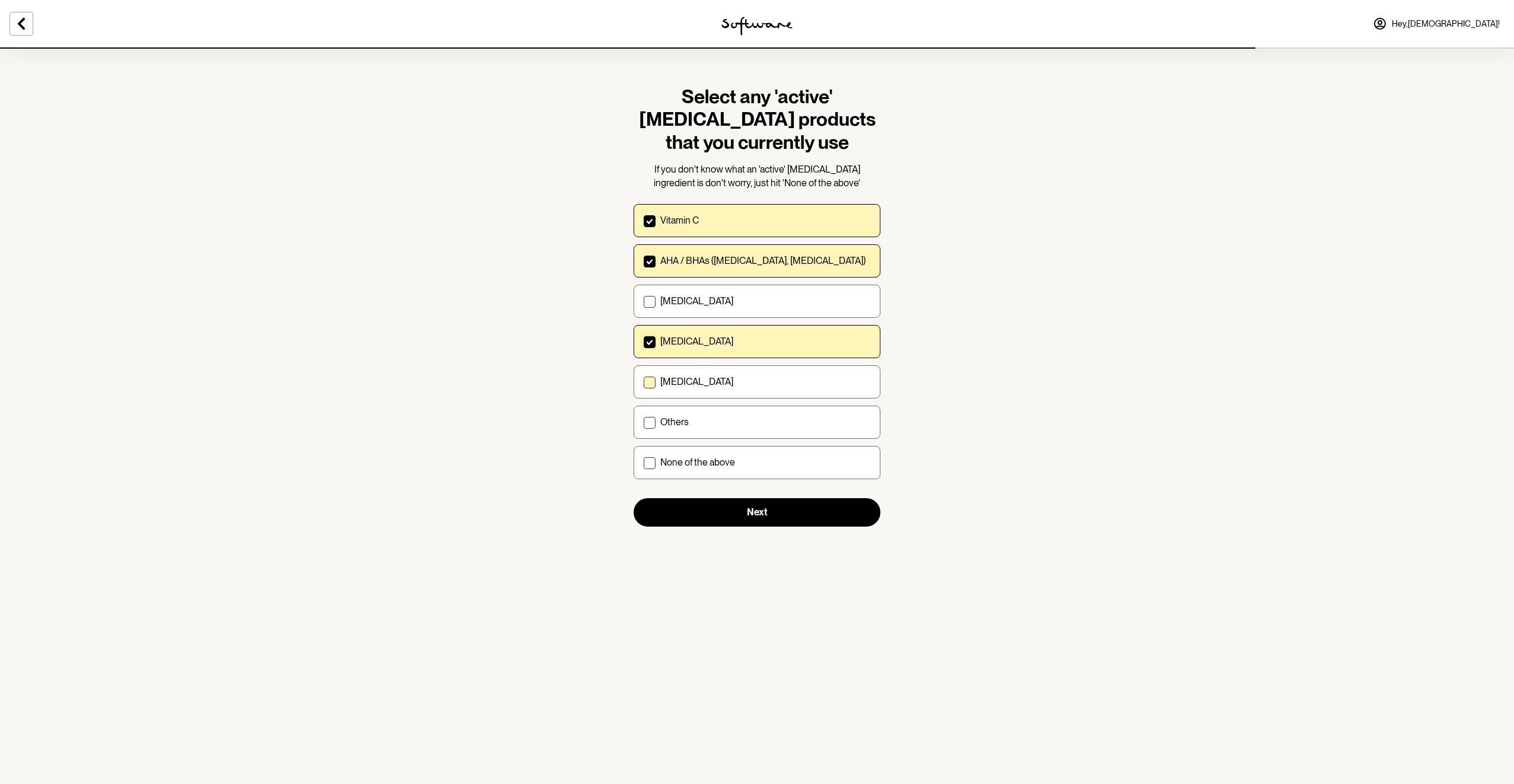
click at [732, 372] on label "[MEDICAL_DATA]" at bounding box center [757, 382] width 247 height 33
click at [644, 382] on input "[MEDICAL_DATA]" at bounding box center [643, 382] width 1 height 1
checkbox input "true"
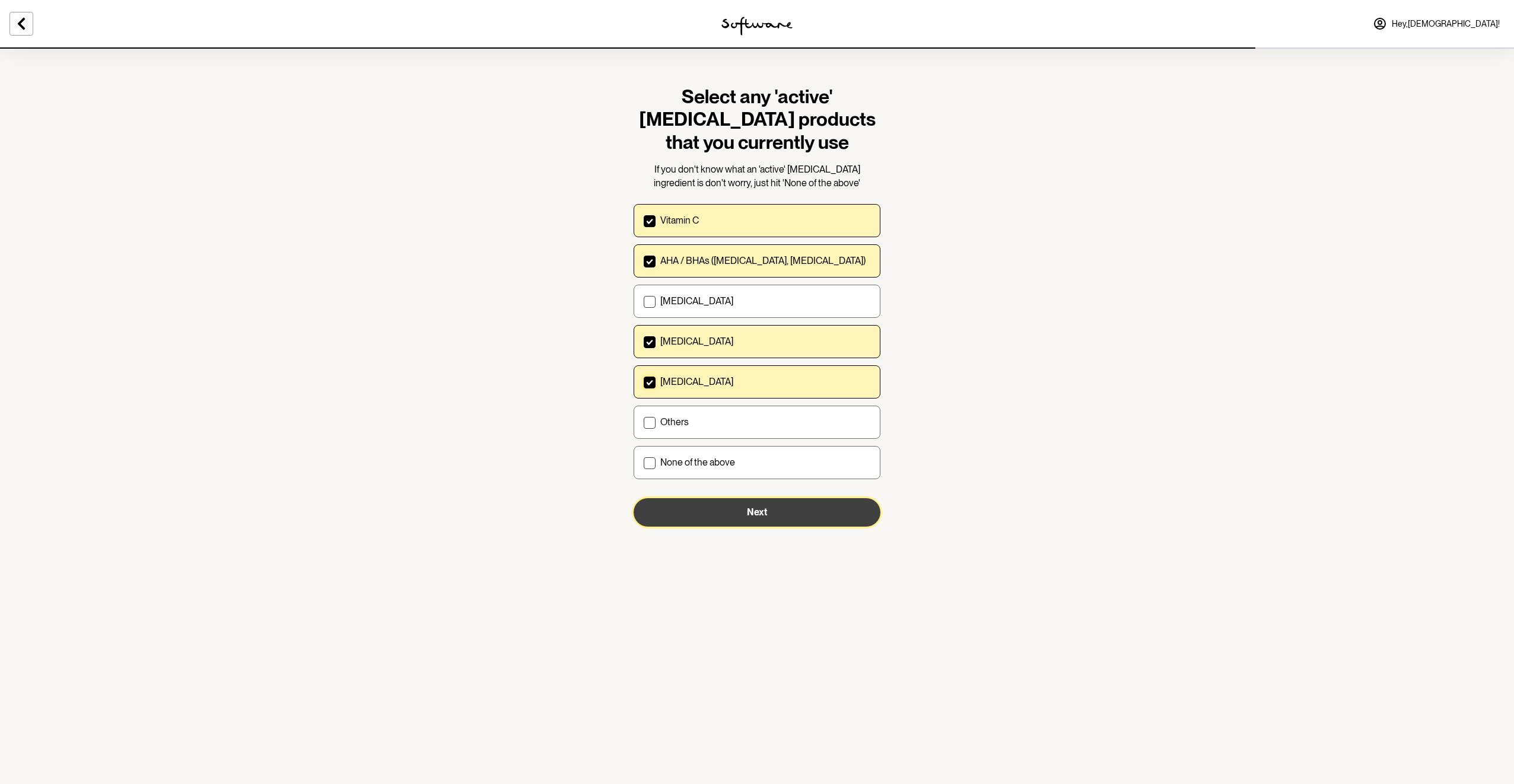
click at [751, 510] on span "Next" at bounding box center [757, 512] width 20 height 11
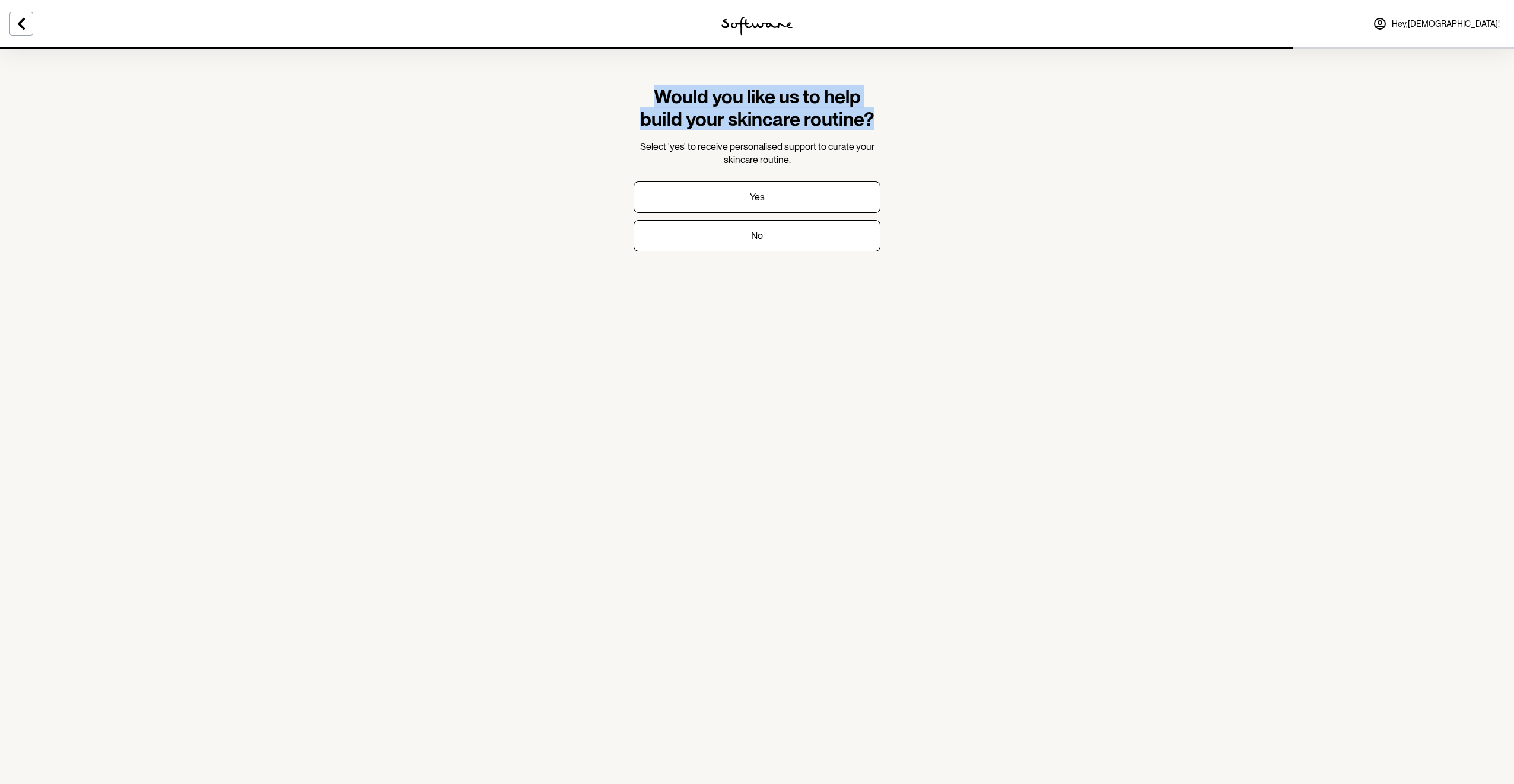
drag, startPoint x: 653, startPoint y: 91, endPoint x: 884, endPoint y: 112, distance: 232.0
click at [884, 112] on section "Would you like us to help build your skincare routine? Select 'yes' to receive …" at bounding box center [757, 178] width 266 height 261
click at [887, 114] on section "Would you like us to help build your skincare routine? Select 'yes' to receive …" at bounding box center [757, 178] width 266 height 261
click at [764, 202] on button "Yes" at bounding box center [757, 197] width 247 height 31
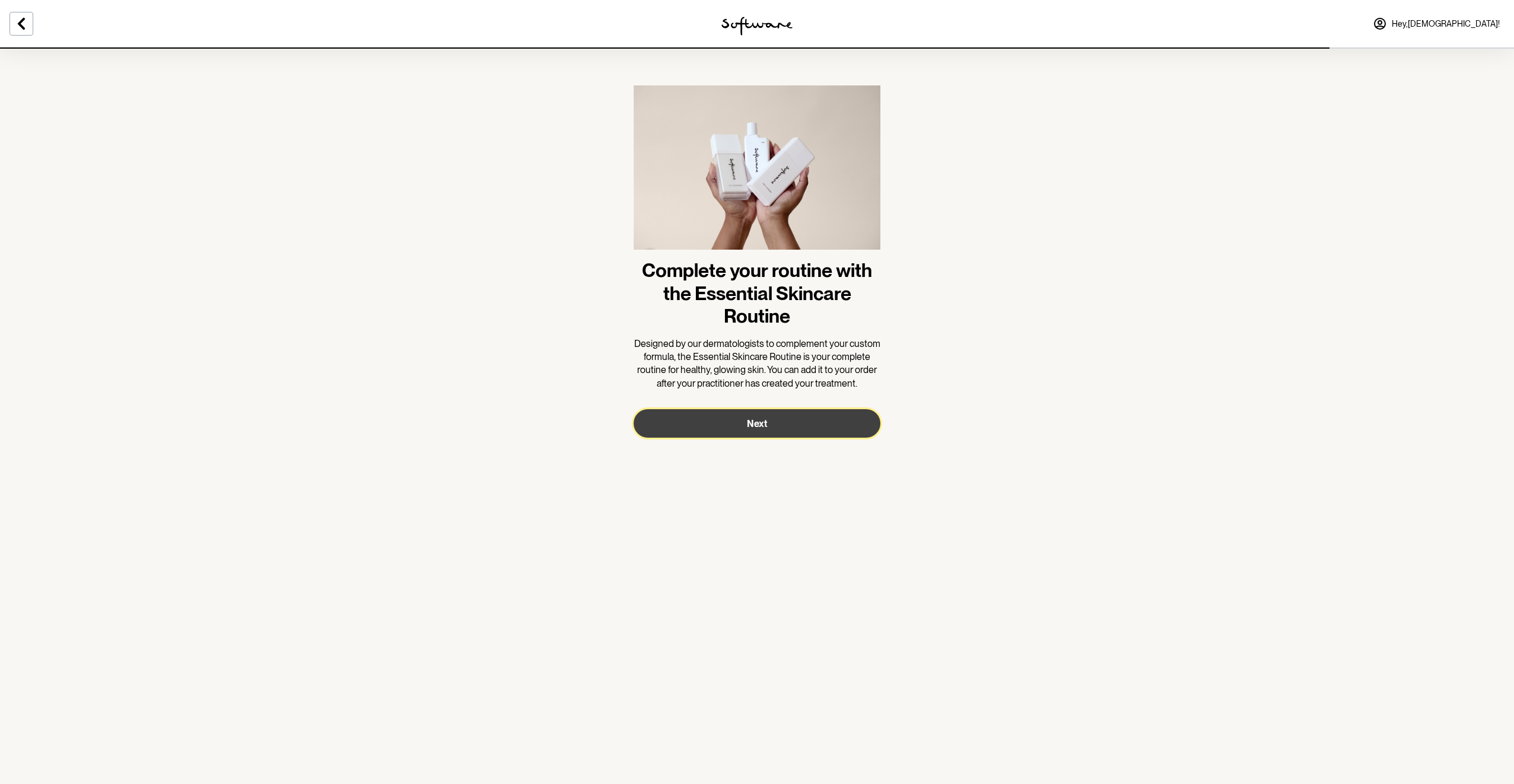
click at [756, 427] on span "Next" at bounding box center [757, 423] width 20 height 11
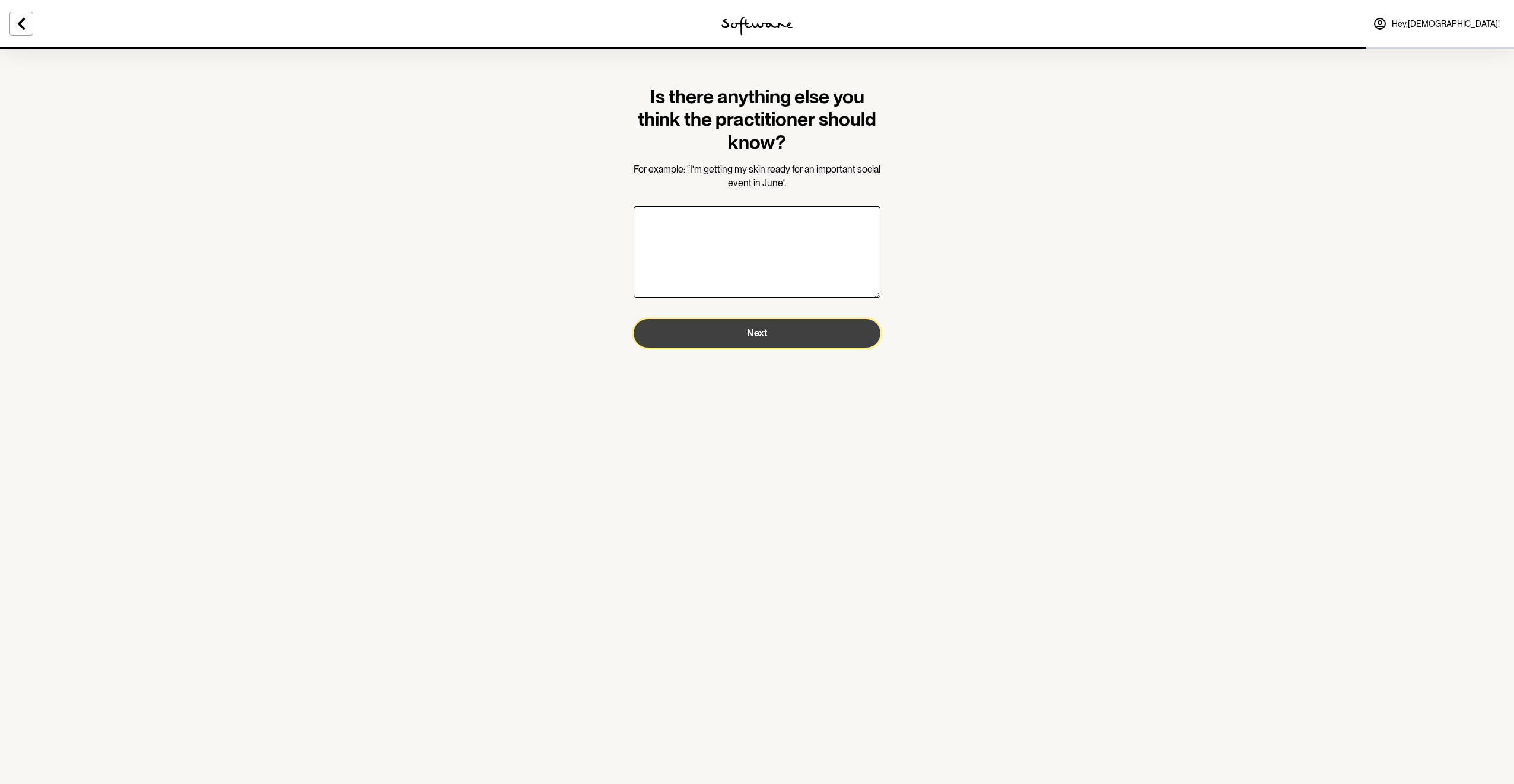
click at [754, 335] on span "Next" at bounding box center [757, 333] width 20 height 11
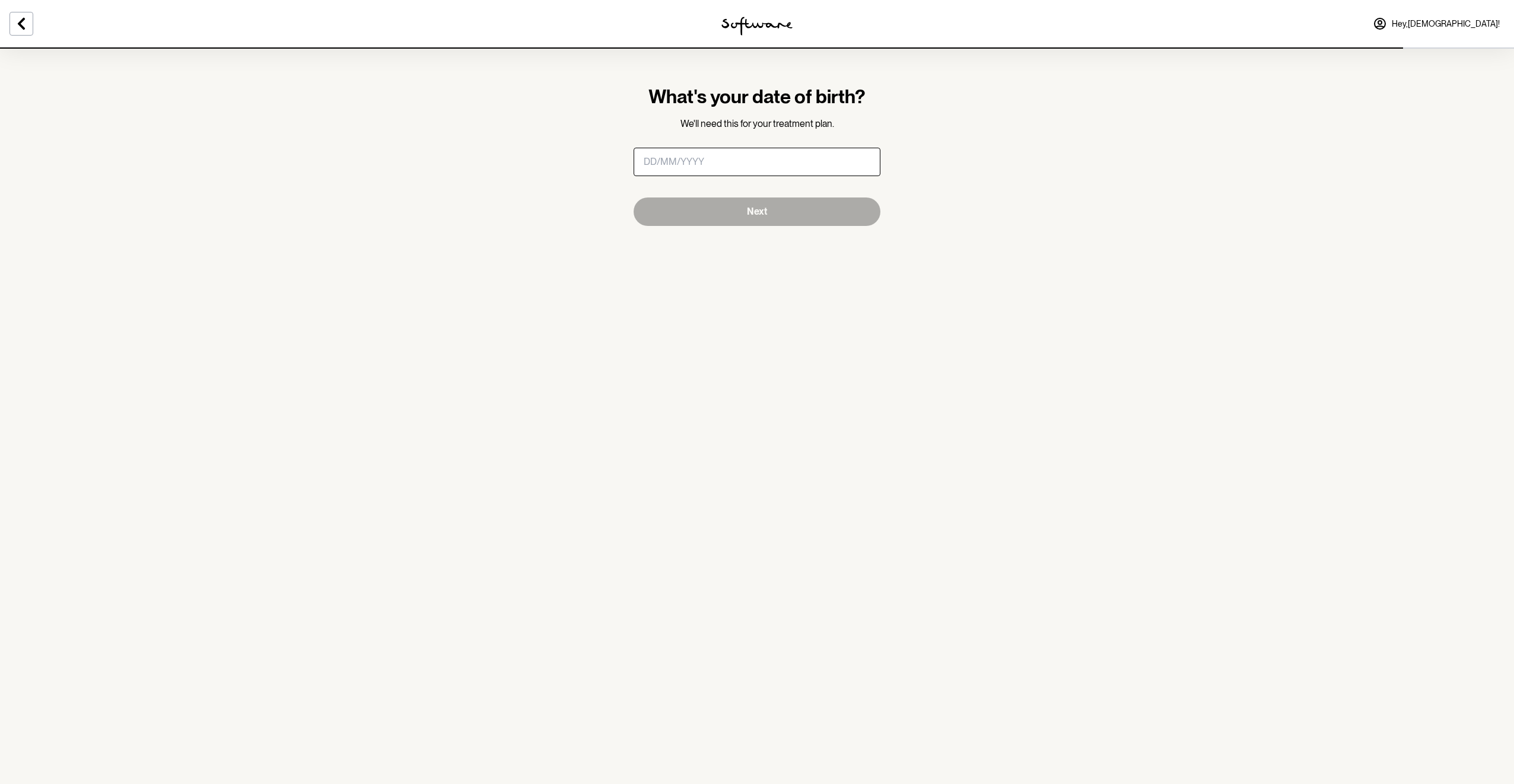
click at [761, 173] on input "masked-date" at bounding box center [757, 162] width 247 height 29
click at [763, 166] on input "masked-date" at bounding box center [757, 162] width 247 height 29
type input "[DATE]"
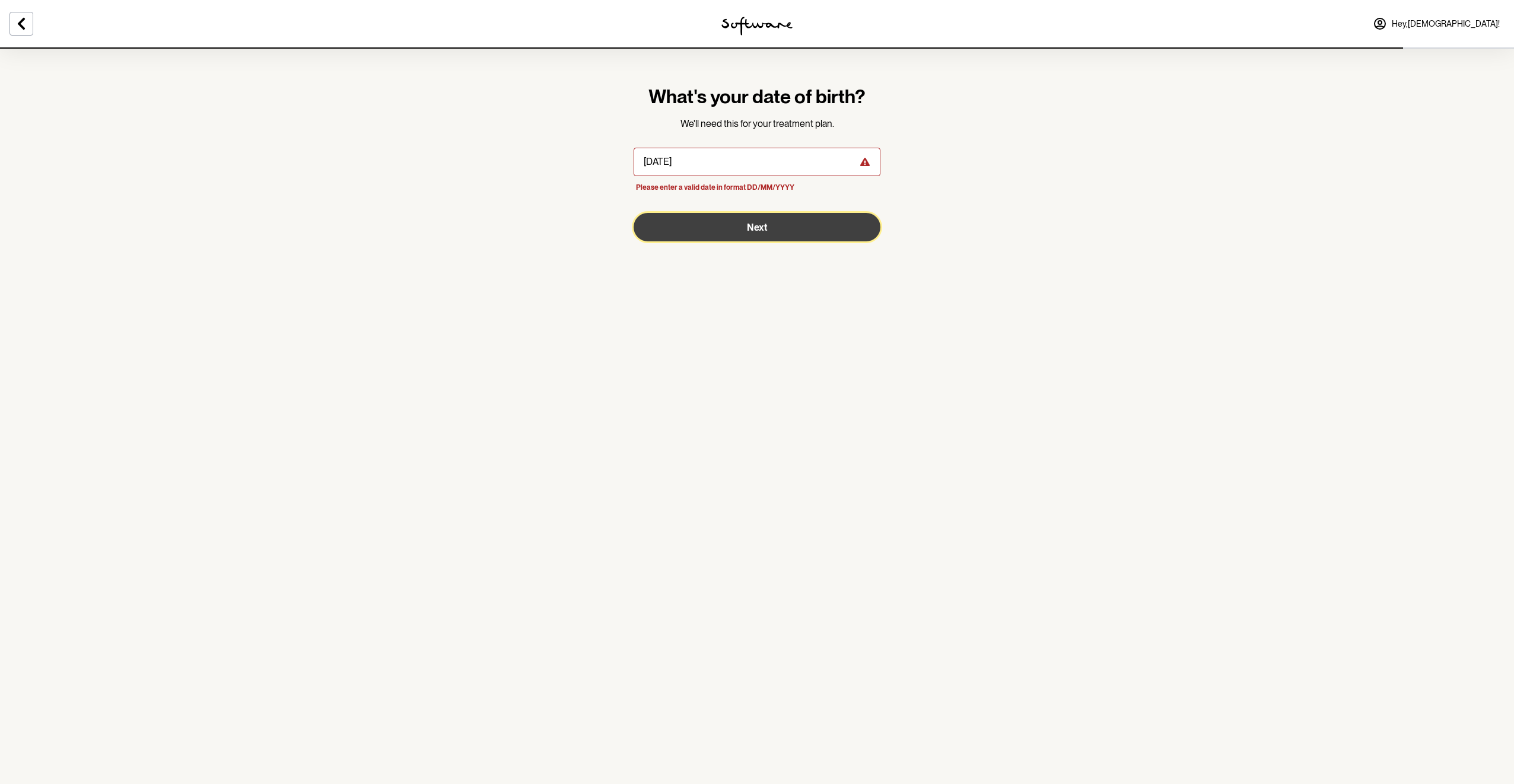
click at [760, 229] on span "Next" at bounding box center [757, 227] width 20 height 11
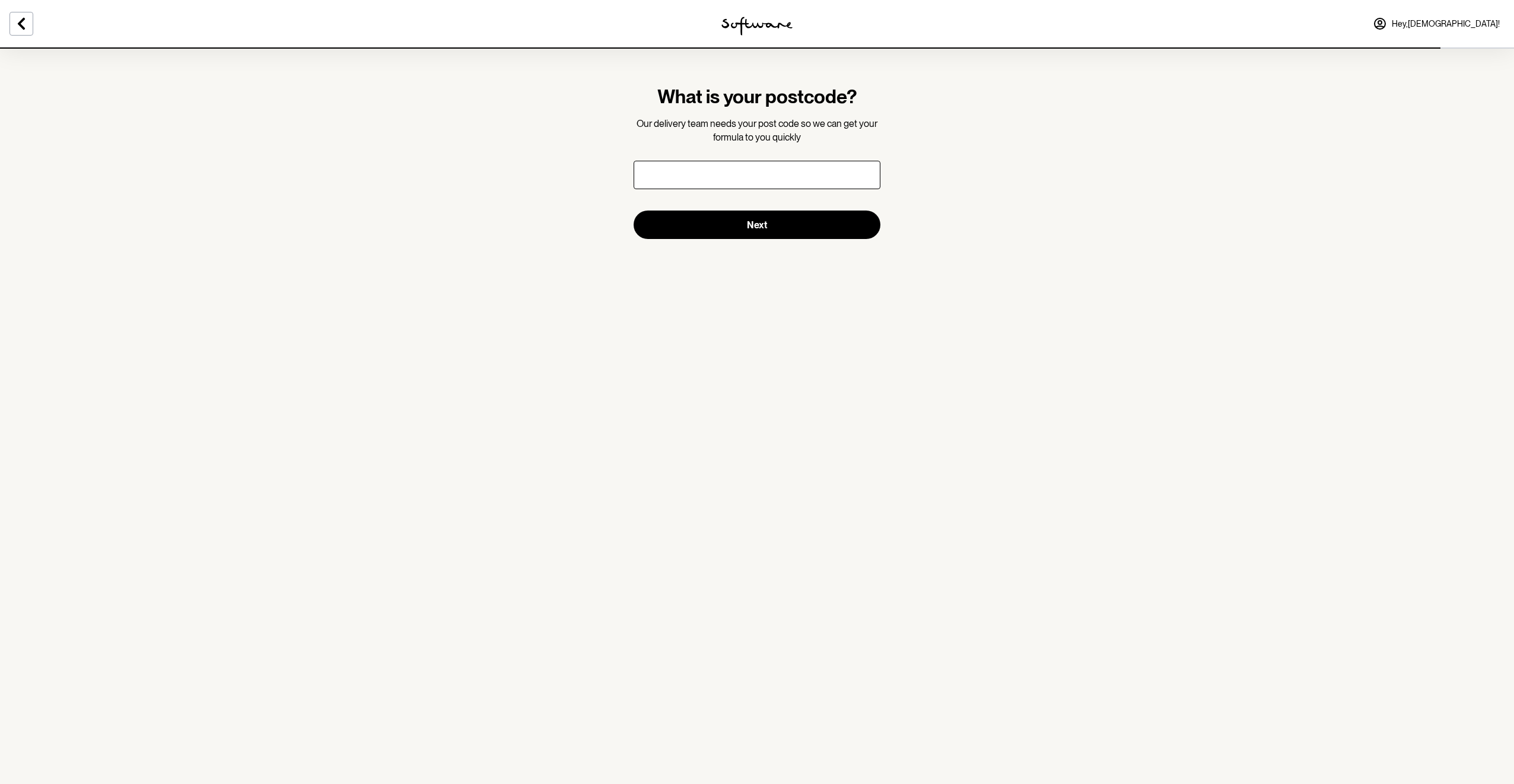
click at [738, 176] on input "text" at bounding box center [757, 175] width 247 height 29
type input "2154"
click at [760, 224] on span "Next" at bounding box center [757, 225] width 20 height 11
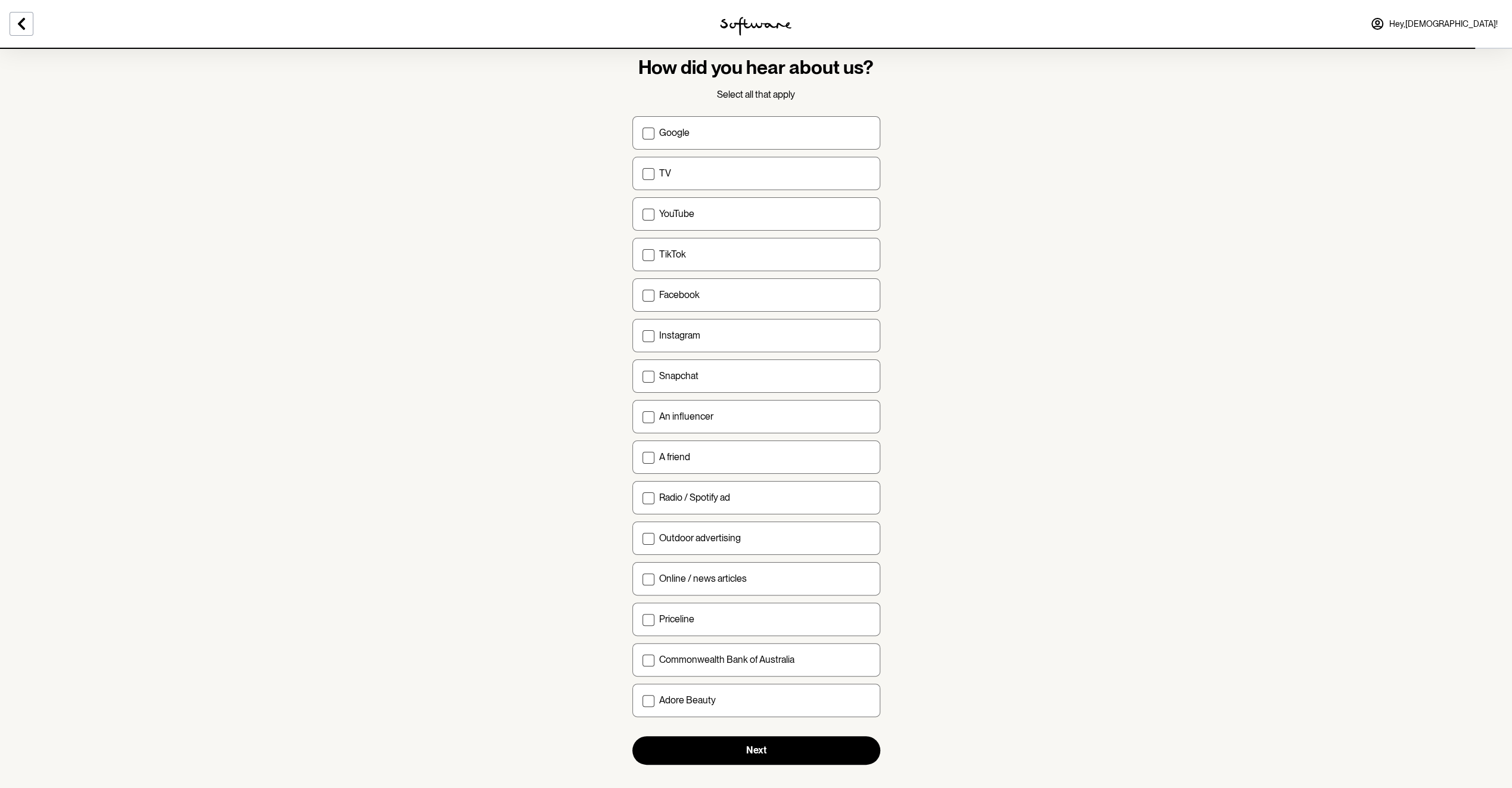
scroll to position [38, 0]
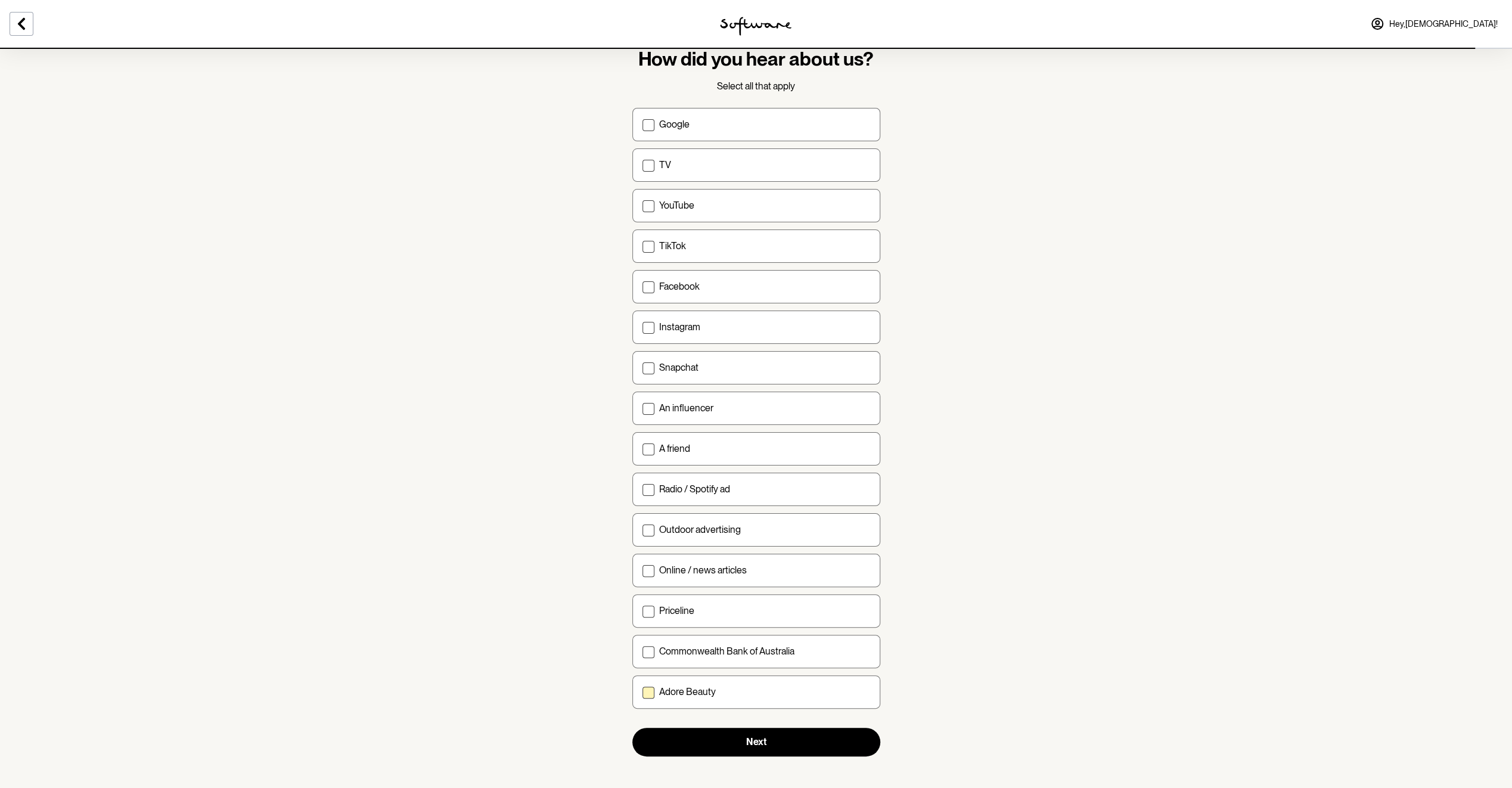
click at [709, 686] on p "Adore Beauty" at bounding box center [688, 692] width 56 height 11
click at [642, 692] on input "Adore Beauty" at bounding box center [642, 692] width 1 height 1
checkbox input "true"
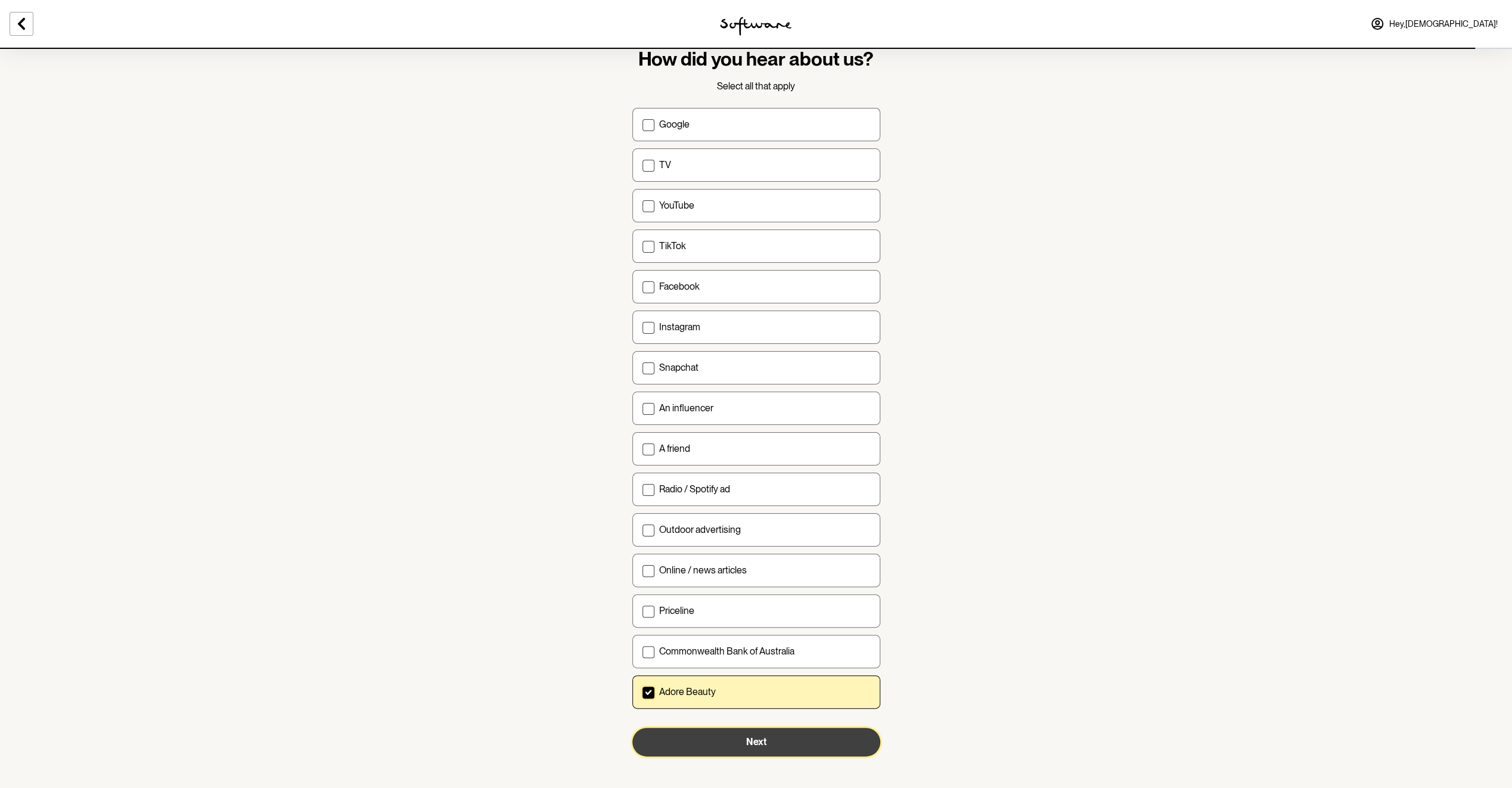
click at [756, 736] on span "Next" at bounding box center [756, 742] width 20 height 11
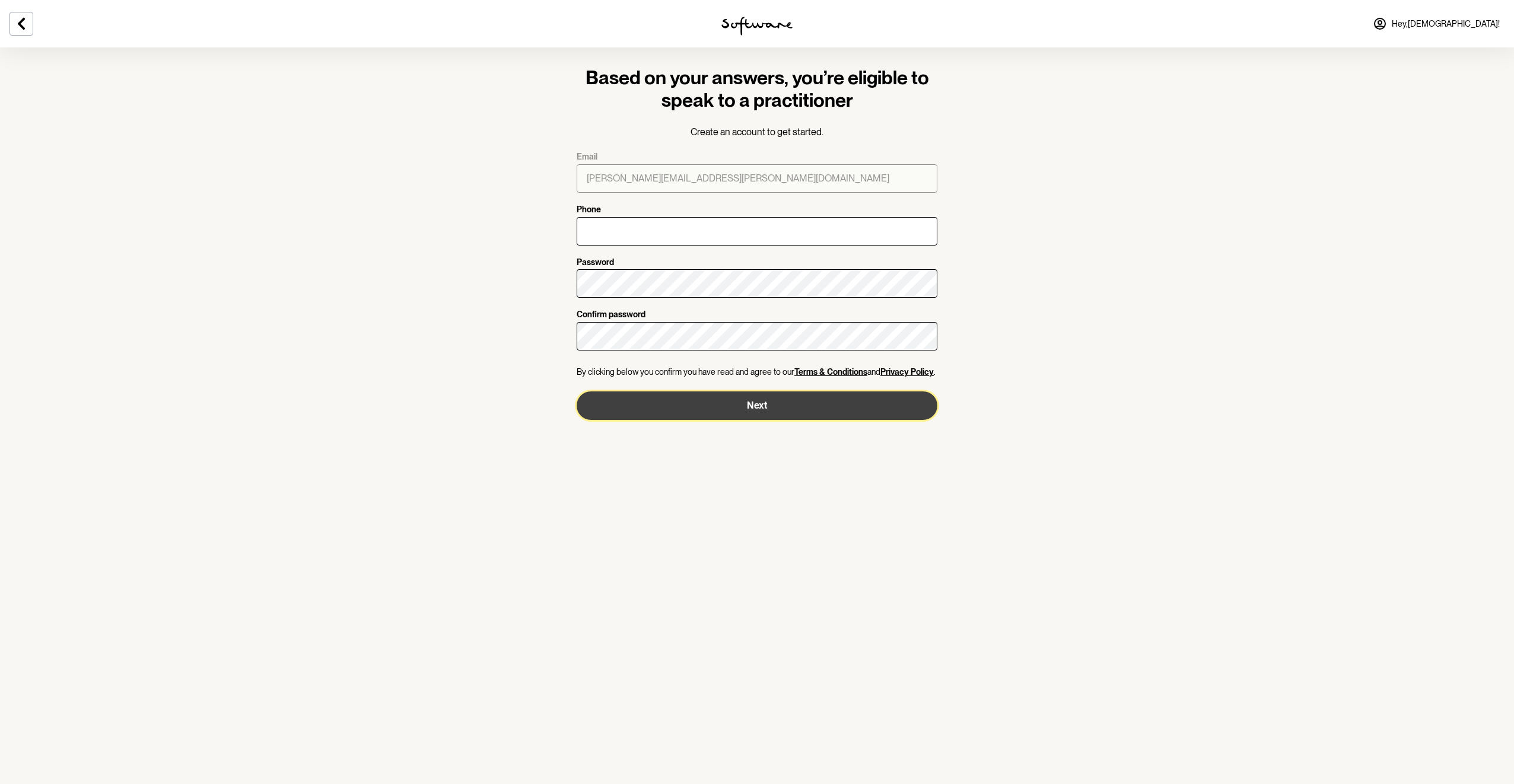
click at [765, 402] on button "Next" at bounding box center [757, 406] width 361 height 29
